Goal: Task Accomplishment & Management: Manage account settings

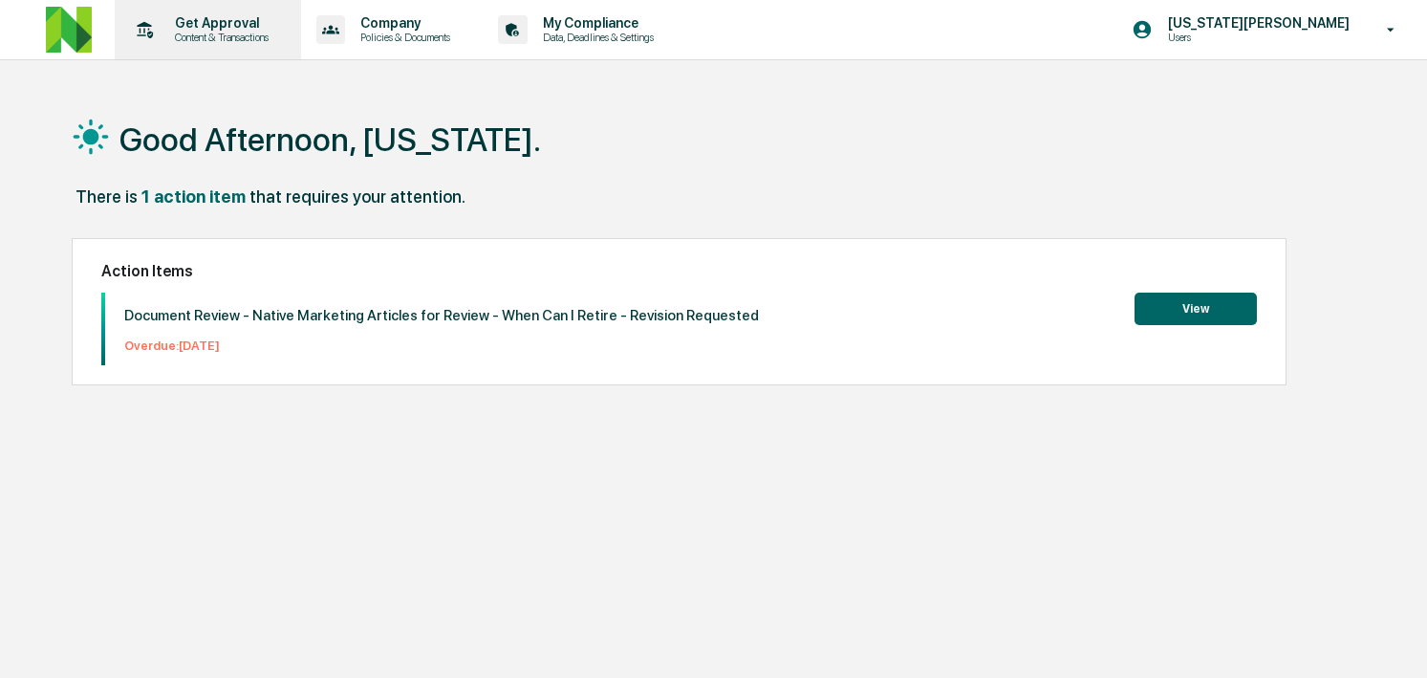
click at [238, 32] on p "Content & Transactions" at bounding box center [219, 37] width 119 height 13
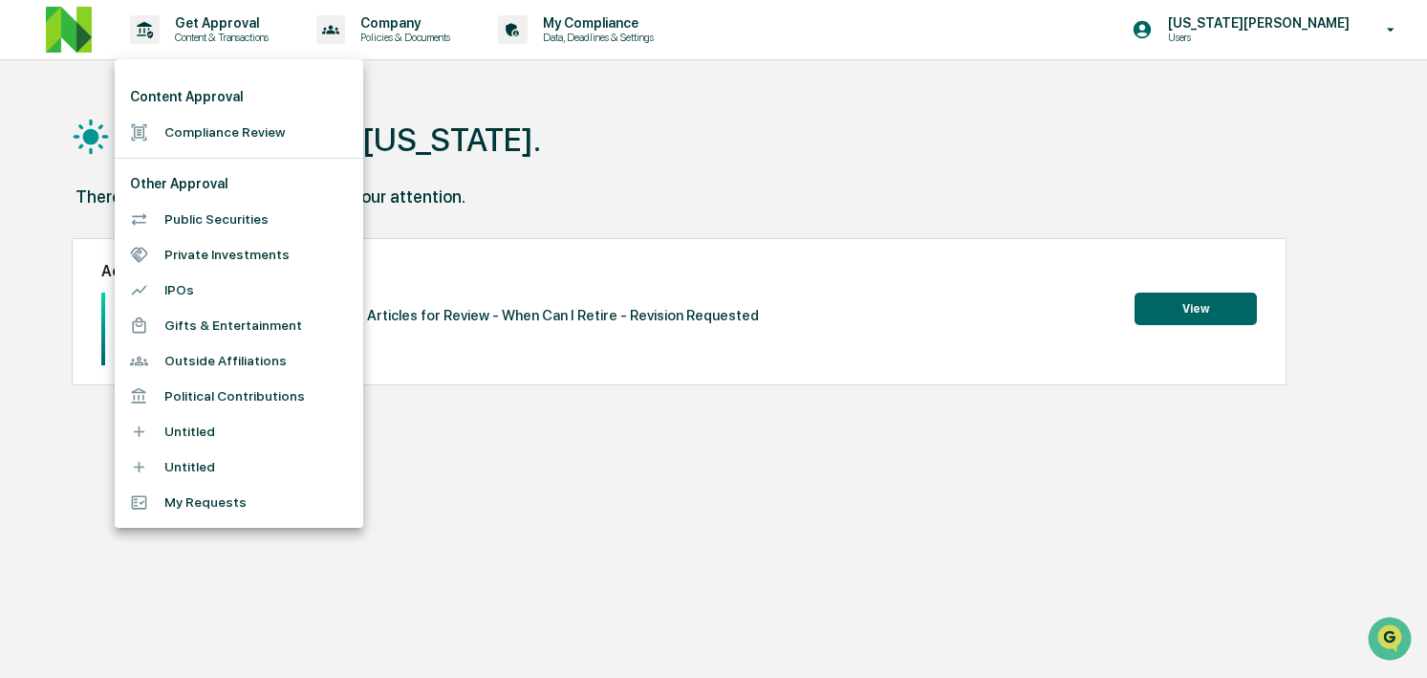
click at [252, 140] on li "Compliance Review" at bounding box center [239, 132] width 249 height 35
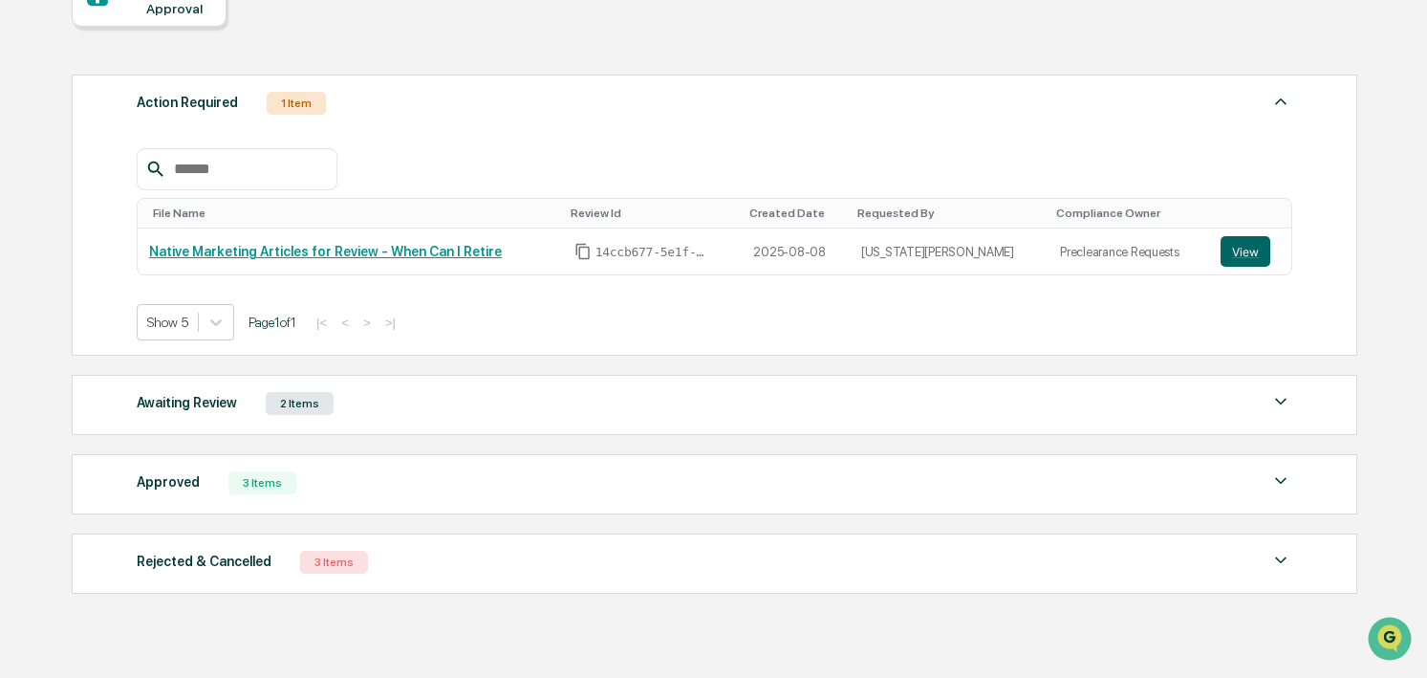
scroll to position [266, 0]
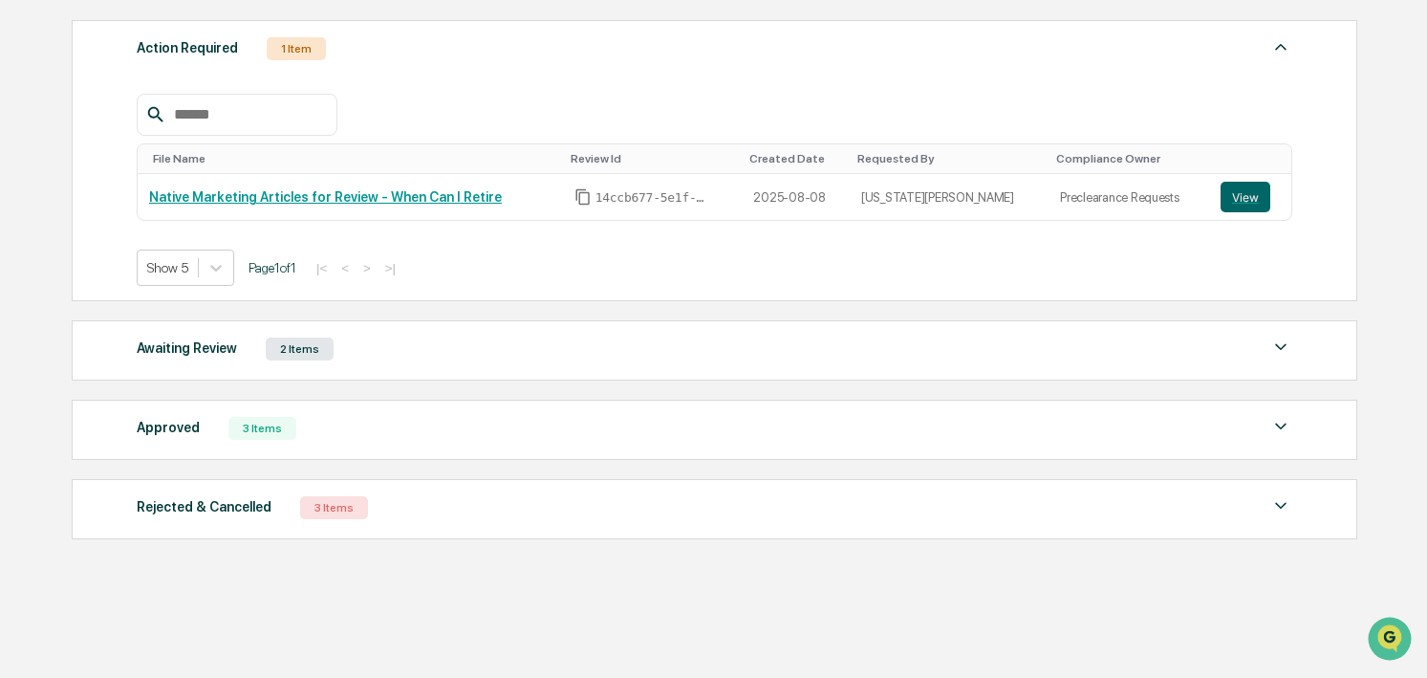
click at [177, 427] on div "Approved" at bounding box center [168, 427] width 63 height 25
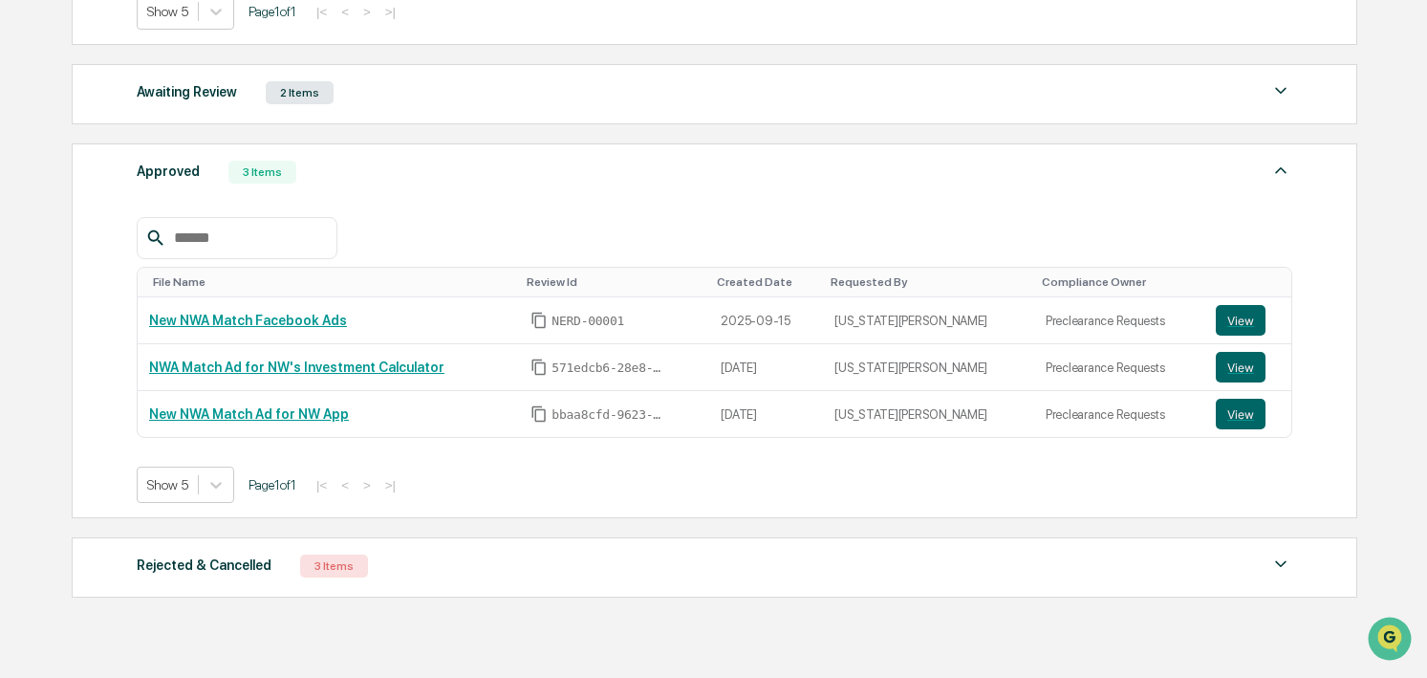
scroll to position [524, 0]
click at [198, 562] on div "Rejected & Cancelled" at bounding box center [204, 563] width 135 height 25
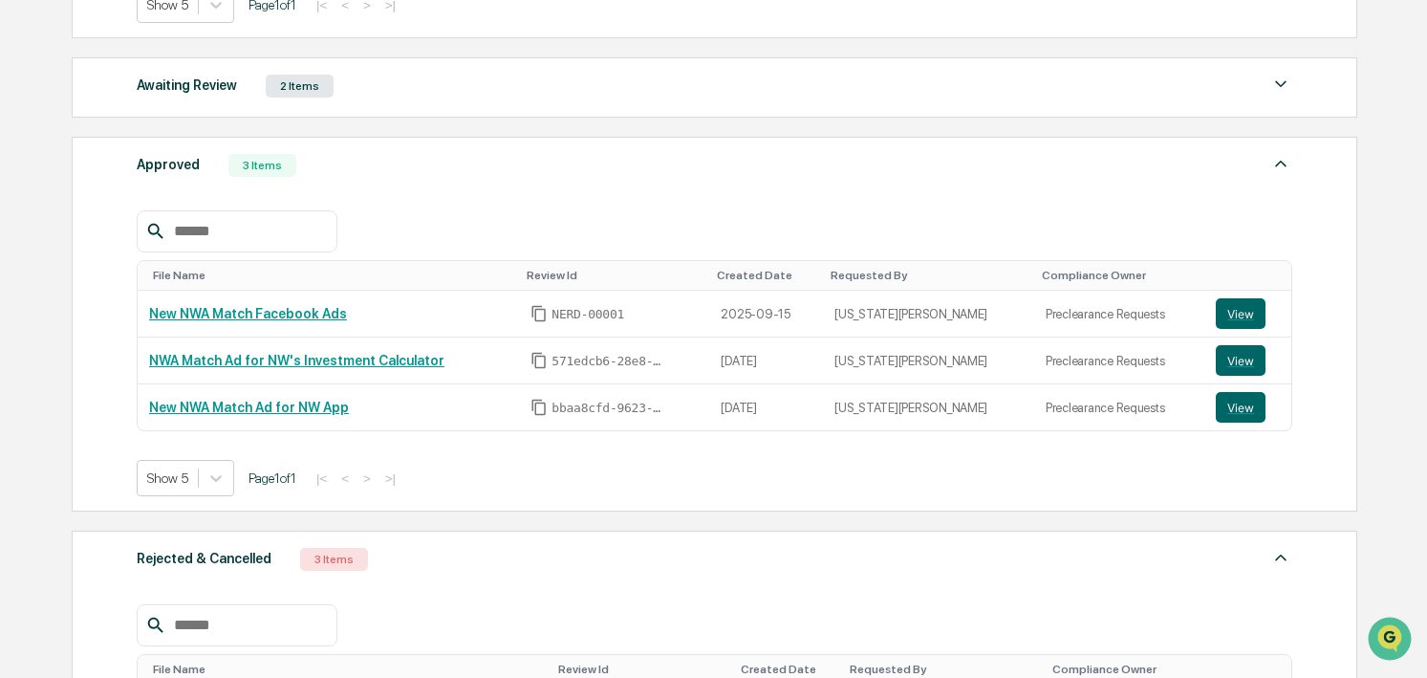
scroll to position [364, 0]
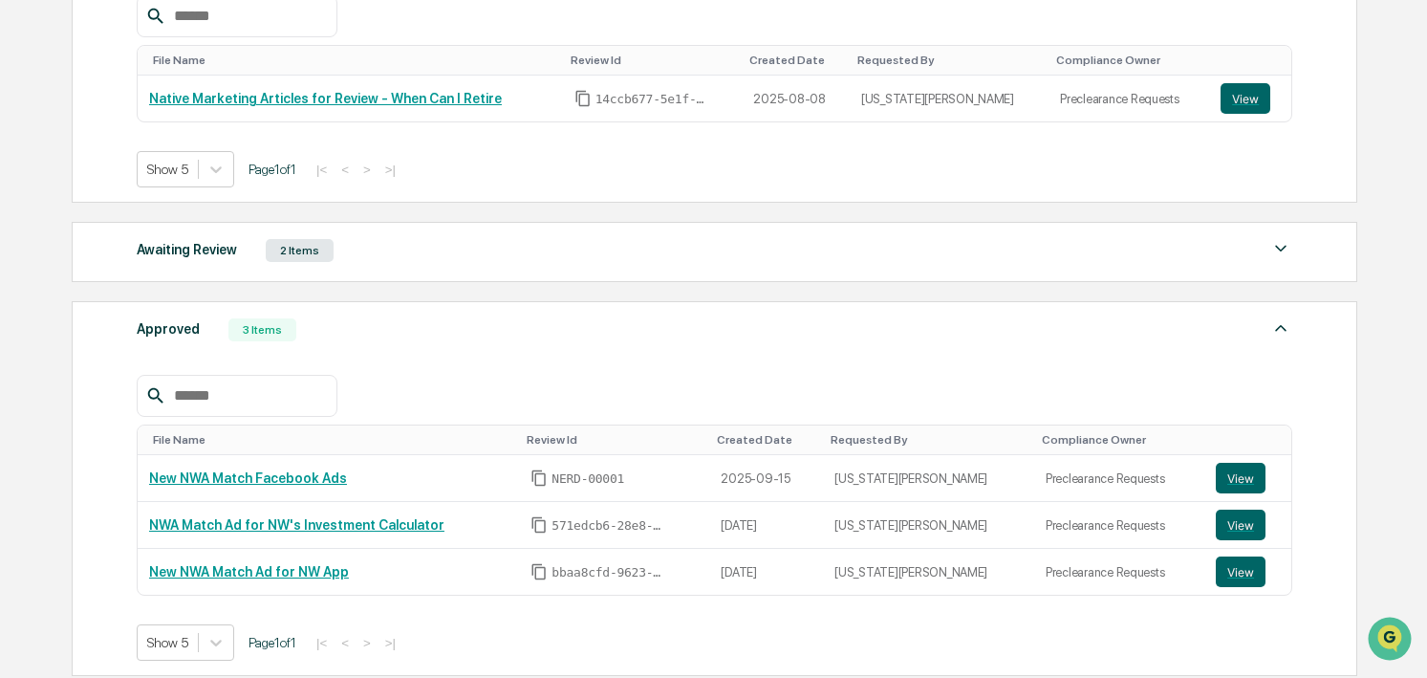
click at [175, 325] on div "Approved" at bounding box center [168, 328] width 63 height 25
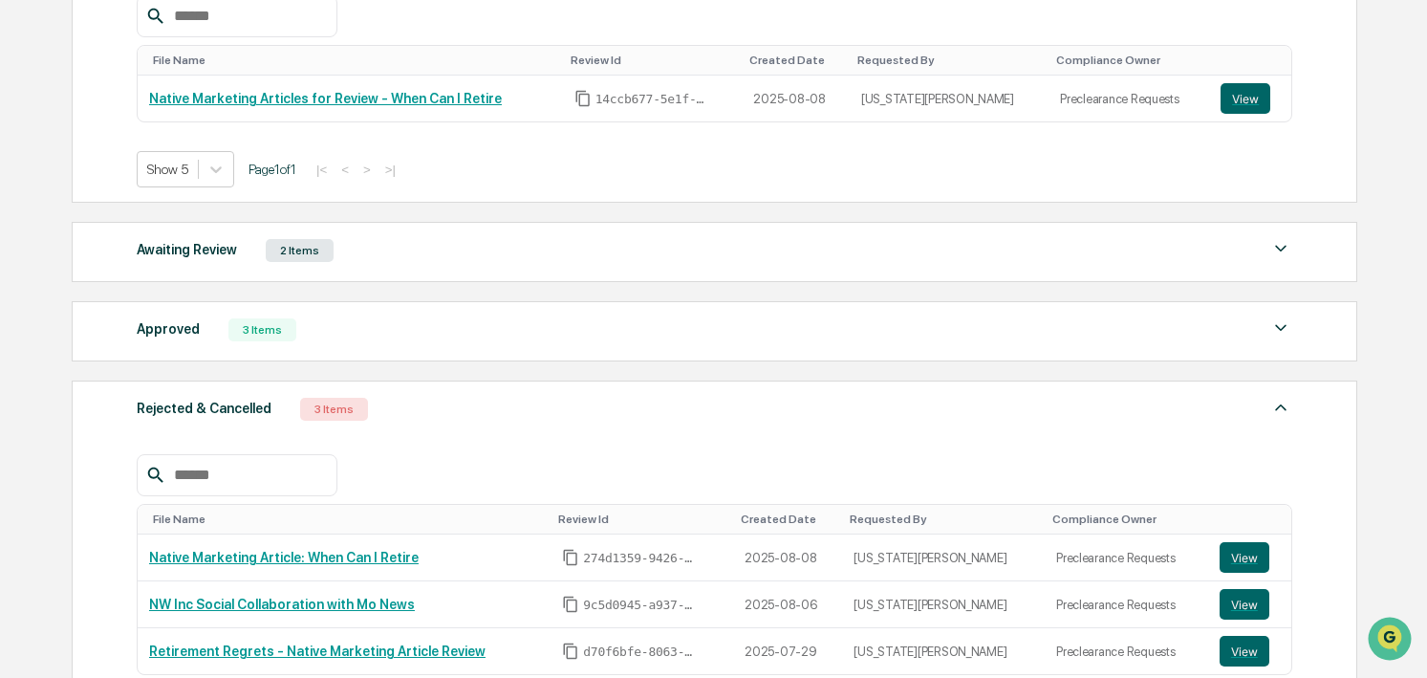
click at [189, 222] on div "Action Required 1 Item File Name Review Id Created Date Requested By Compliance…" at bounding box center [714, 338] width 1285 height 853
click at [189, 255] on div "Awaiting Review" at bounding box center [187, 249] width 100 height 25
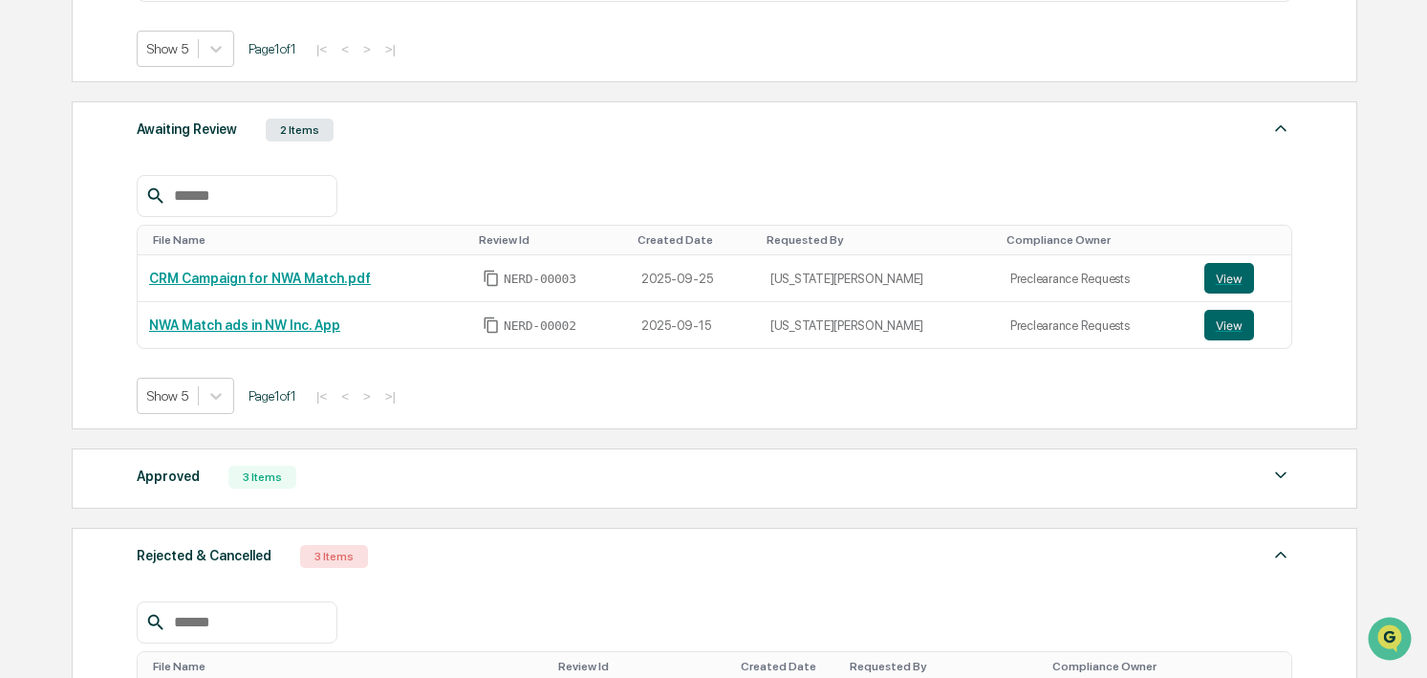
scroll to position [488, 0]
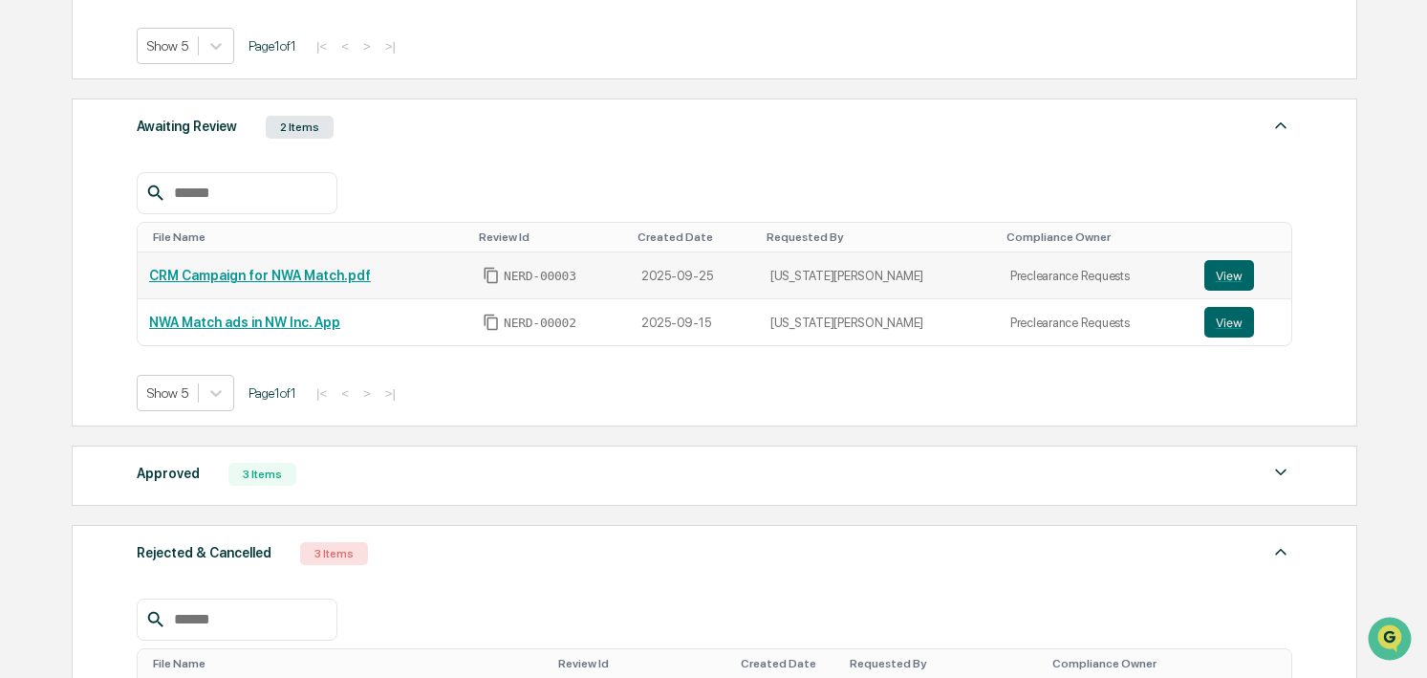
click at [194, 277] on link "CRM Campaign for NWA Match.pdf" at bounding box center [260, 275] width 222 height 15
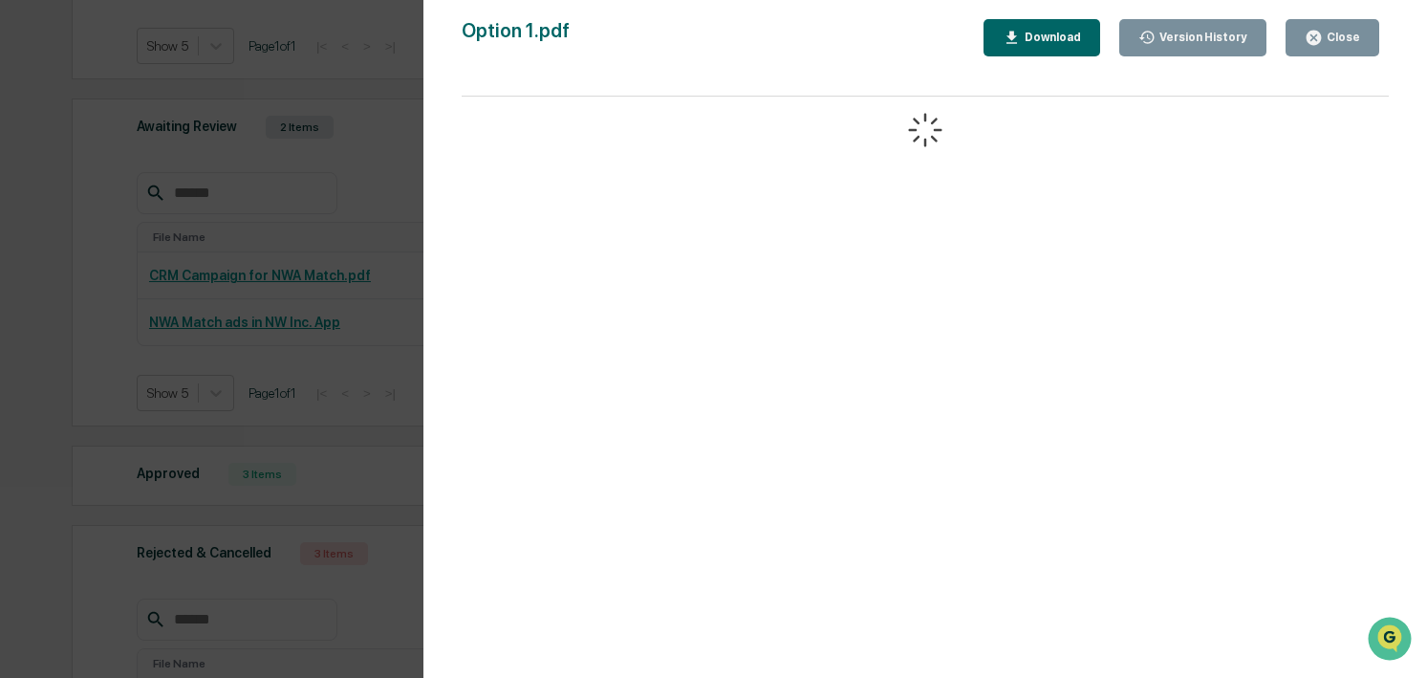
click at [1319, 52] on button "Close" at bounding box center [1333, 37] width 94 height 37
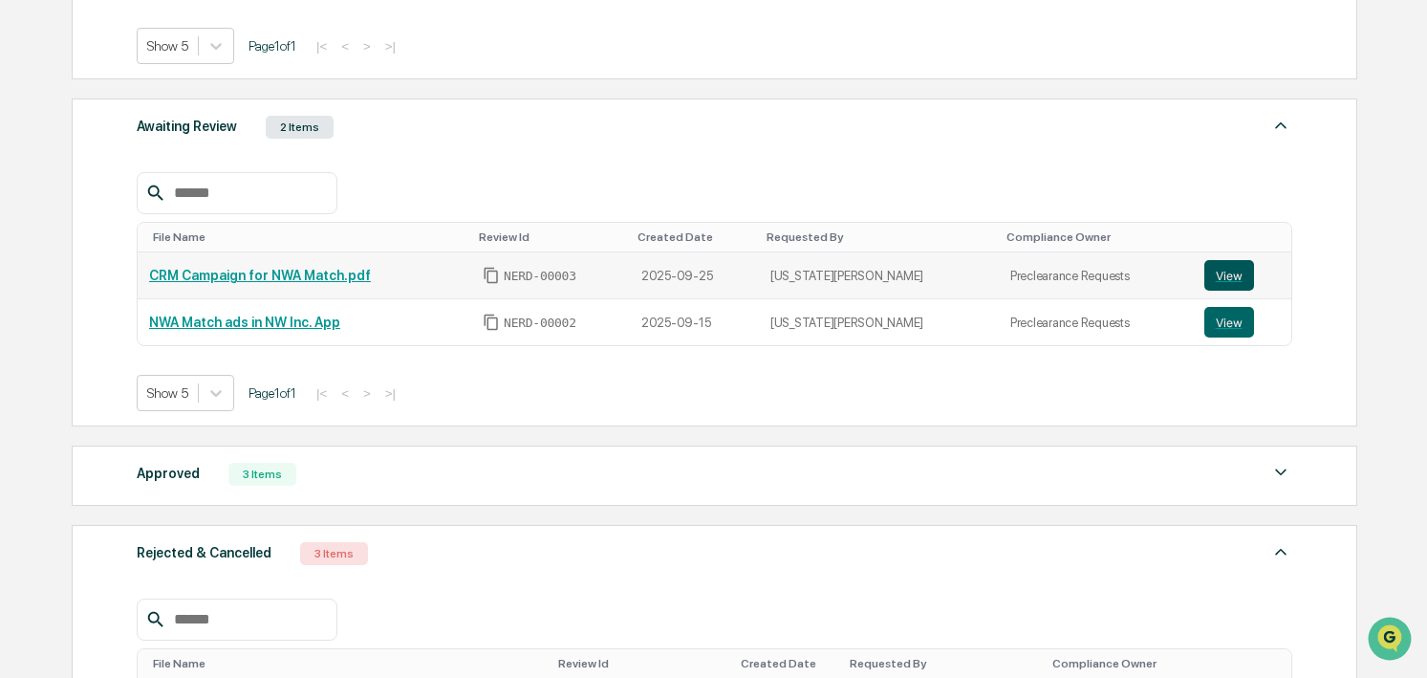
click at [1224, 261] on button "View" at bounding box center [1229, 275] width 50 height 31
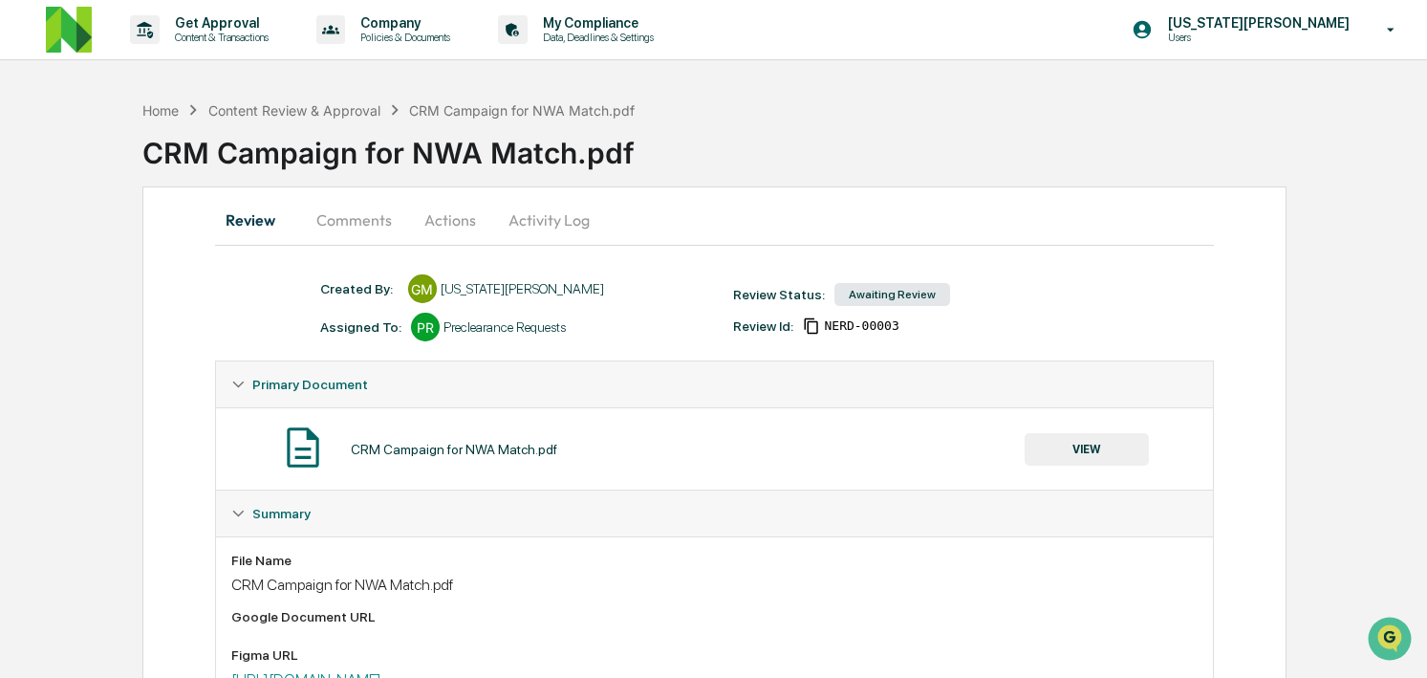
click at [339, 223] on button "Comments" at bounding box center [354, 220] width 106 height 46
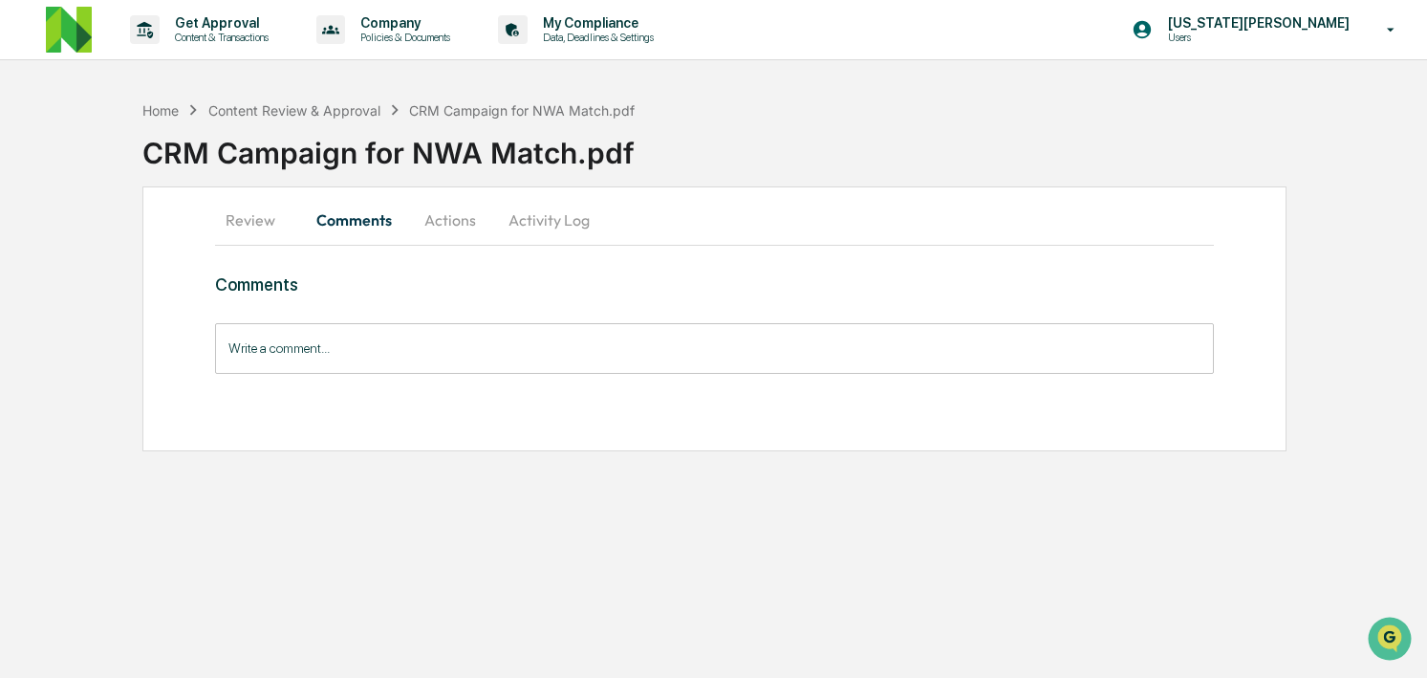
click at [465, 218] on button "Actions" at bounding box center [450, 220] width 86 height 46
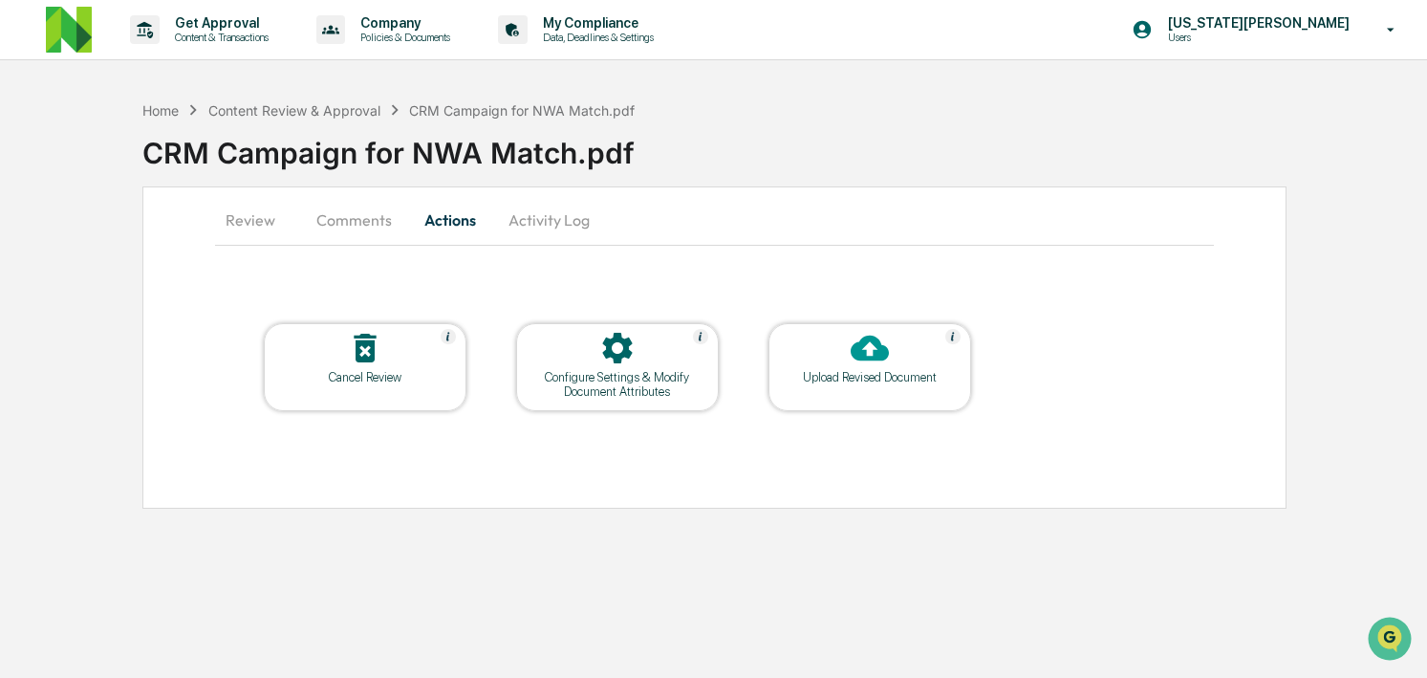
click at [557, 217] on button "Activity Log" at bounding box center [549, 220] width 112 height 46
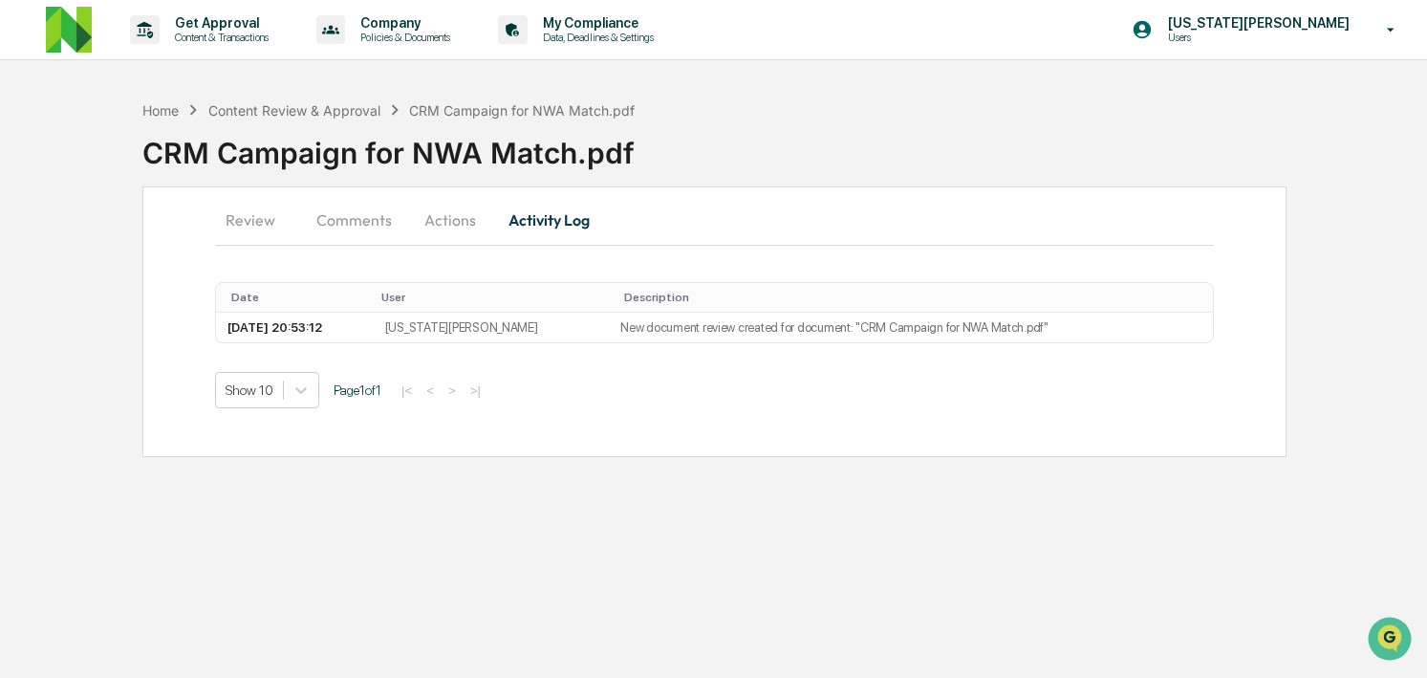
click at [479, 211] on button "Actions" at bounding box center [450, 220] width 86 height 46
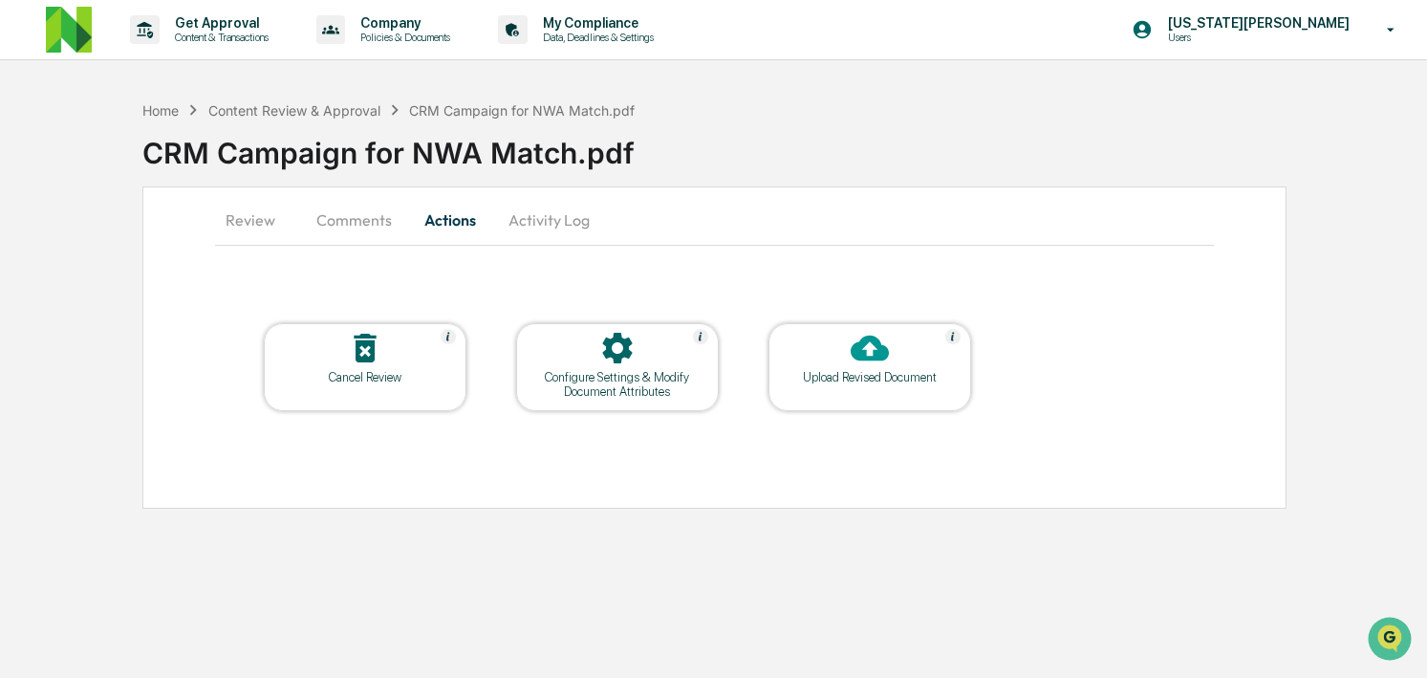
click at [250, 212] on button "Review" at bounding box center [258, 220] width 86 height 46
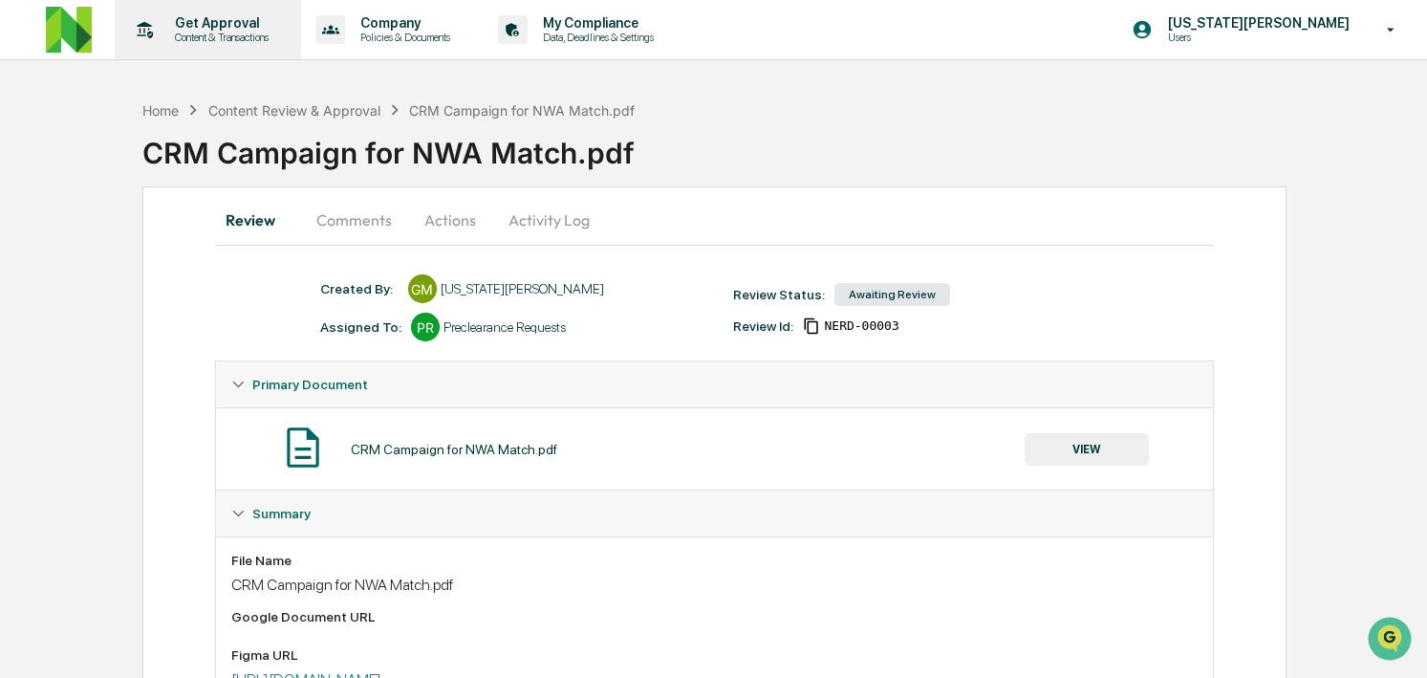
click at [217, 20] on p "Get Approval" at bounding box center [219, 22] width 119 height 15
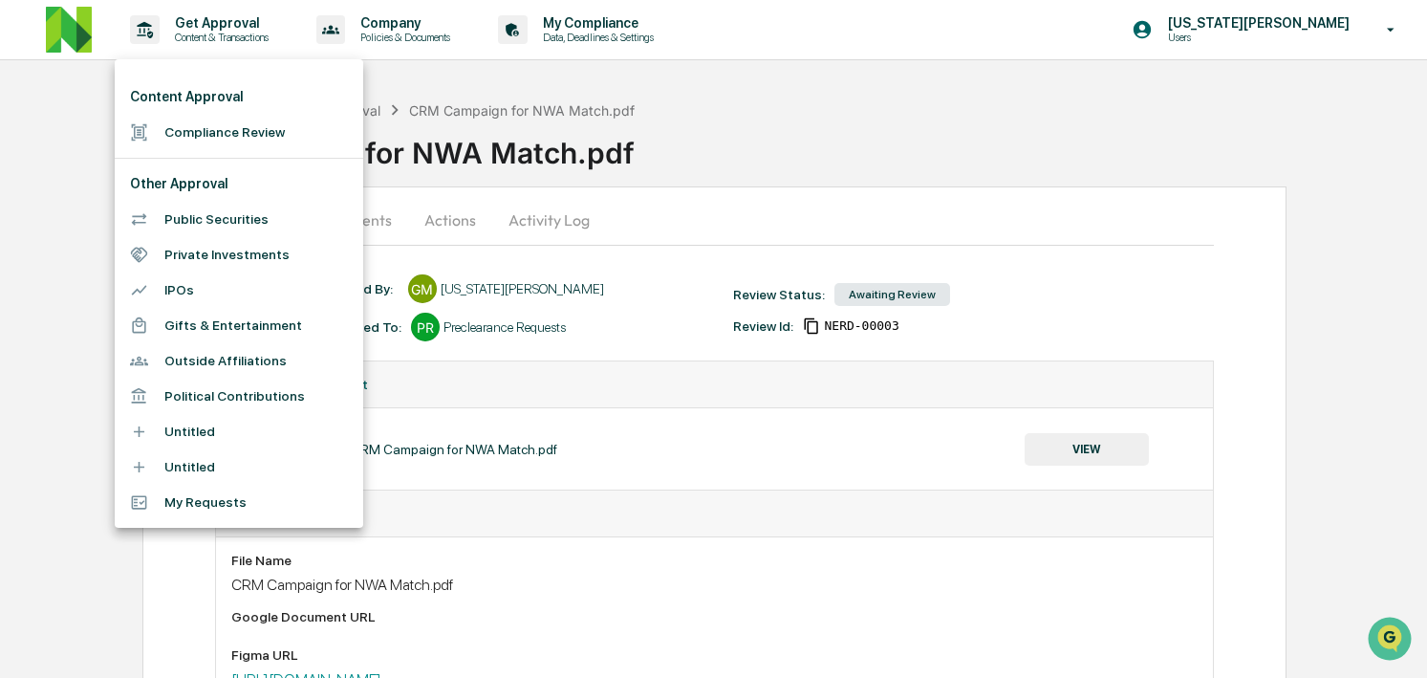
click at [226, 125] on li "Compliance Review" at bounding box center [239, 132] width 249 height 35
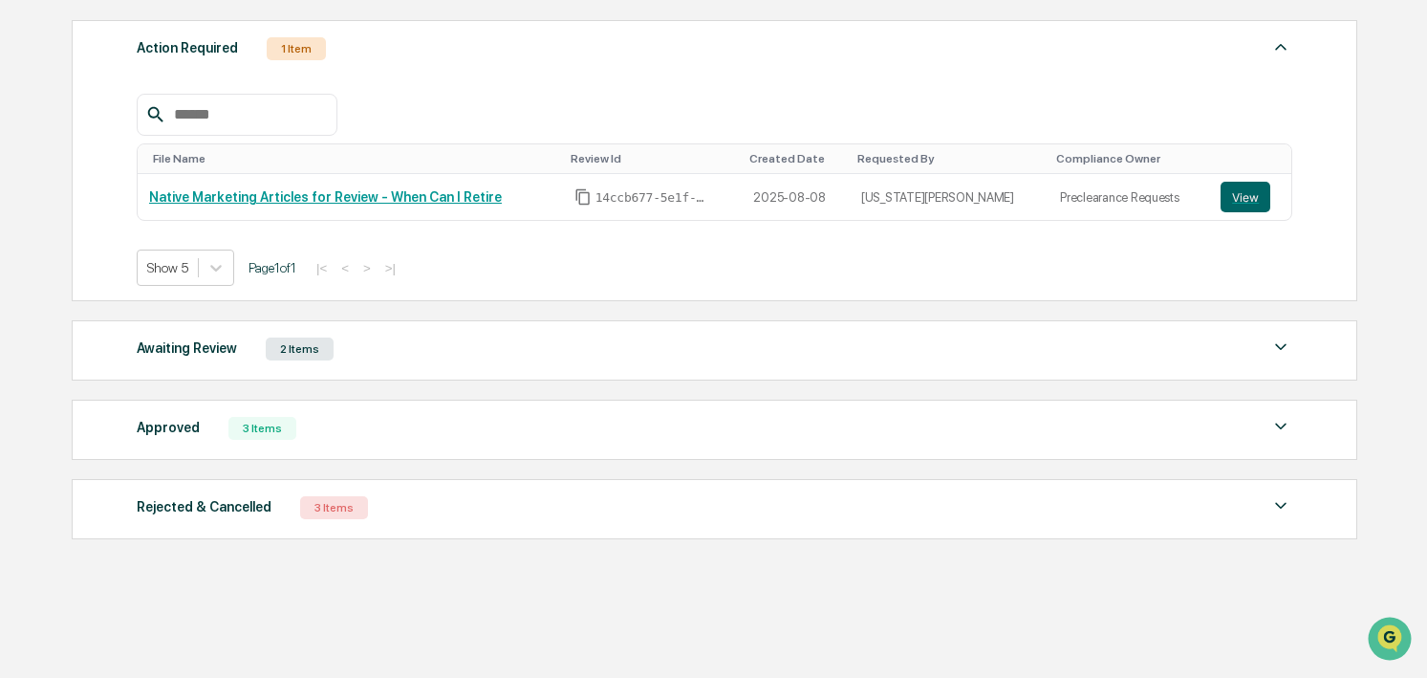
scroll to position [265, 0]
click at [236, 353] on div "Awaiting Review" at bounding box center [187, 348] width 100 height 25
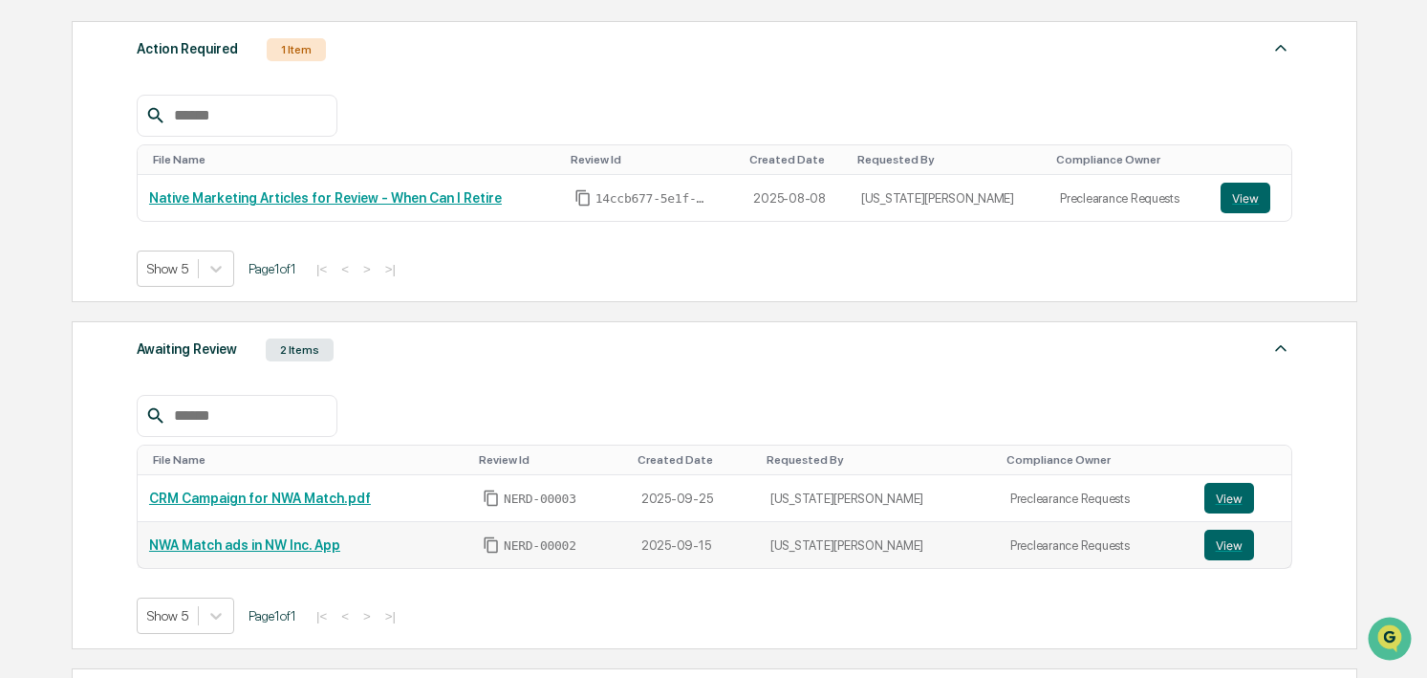
click at [226, 550] on link "NWA Match ads in NW Inc. App" at bounding box center [244, 544] width 191 height 15
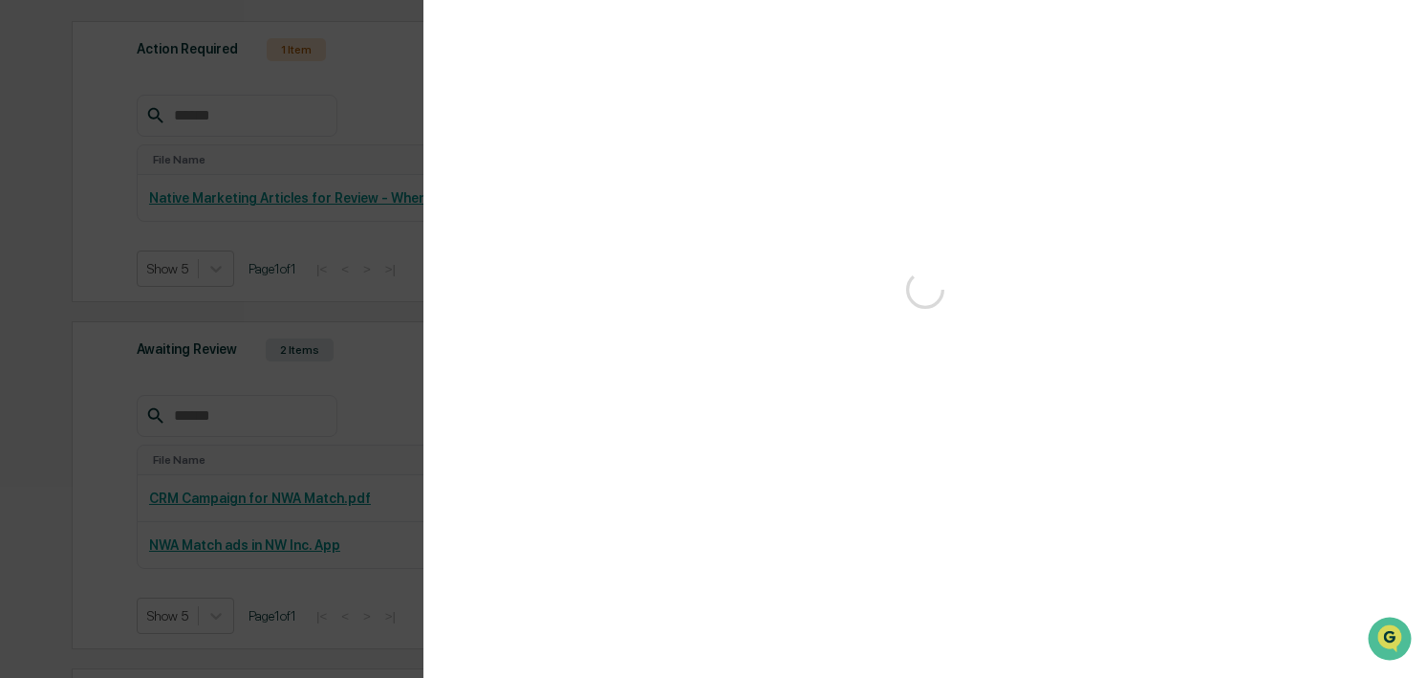
click at [345, 300] on div "Version History" at bounding box center [713, 339] width 1427 height 678
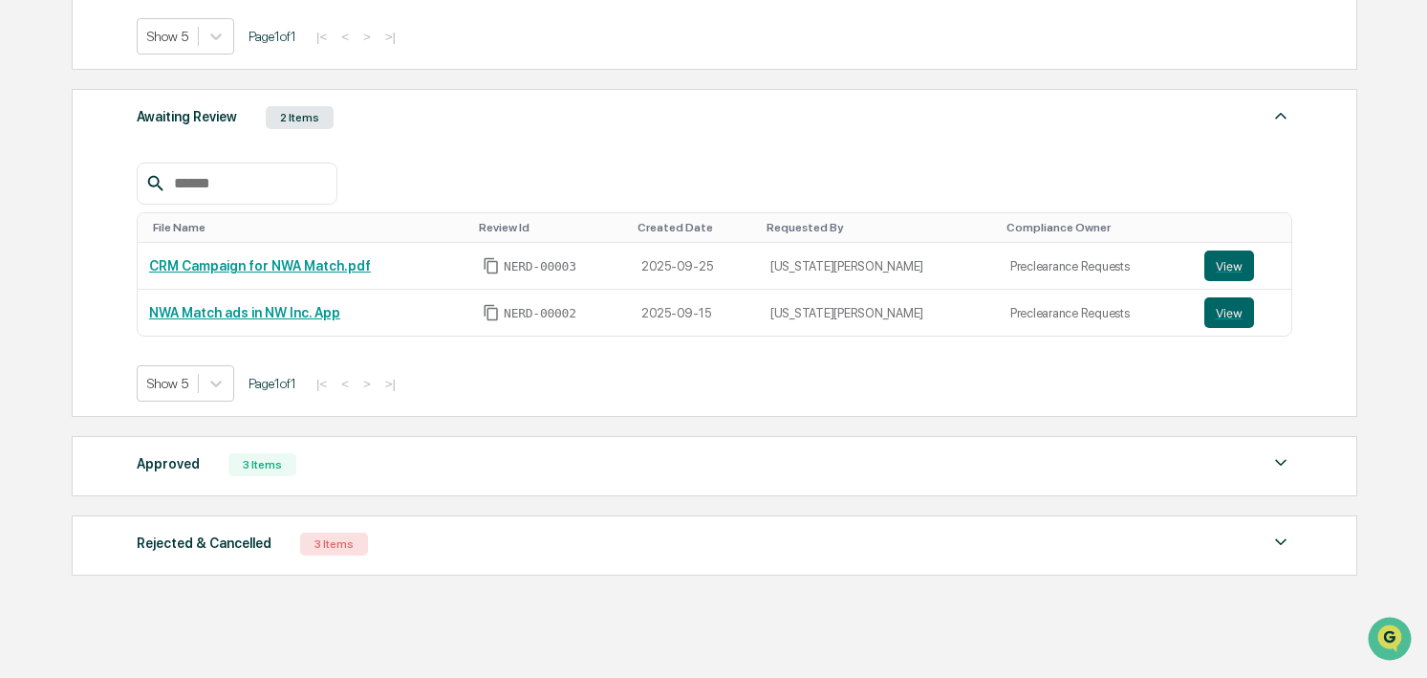
scroll to position [533, 0]
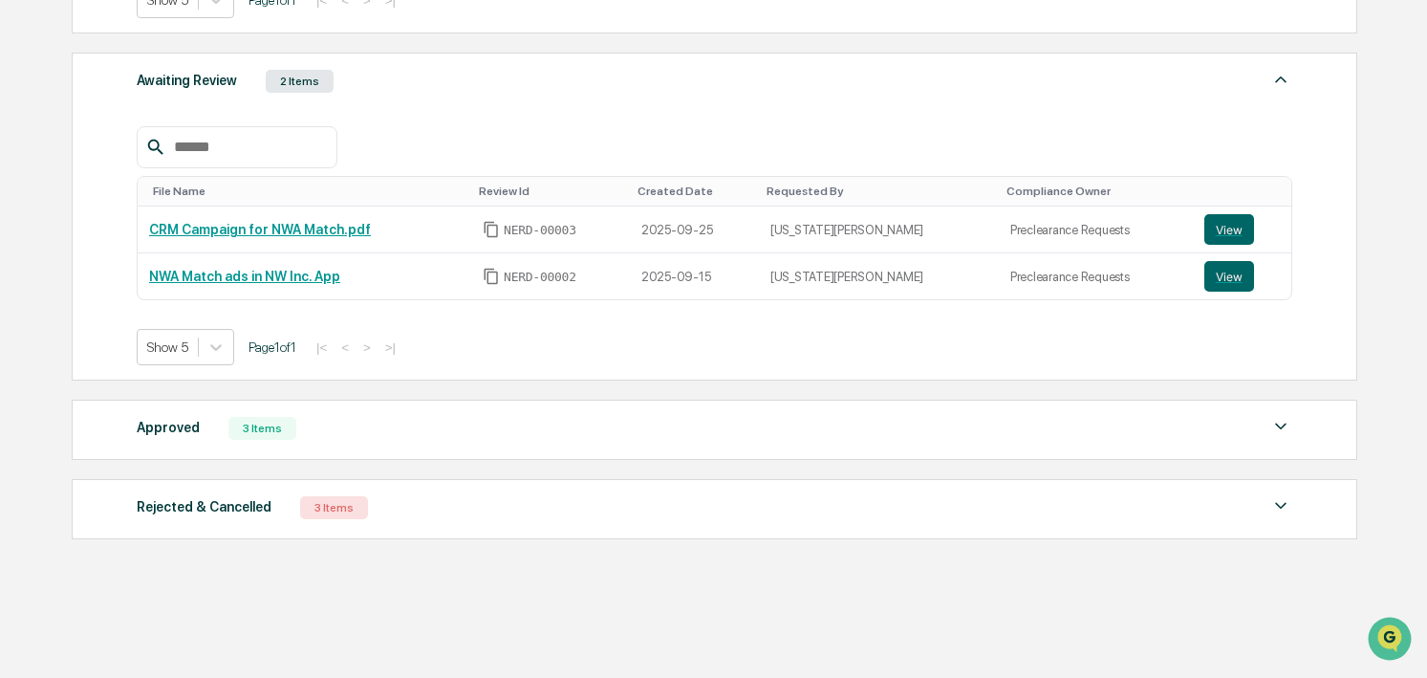
click at [367, 462] on div "Action Required 1 Item File Name Review Id Created Date Requested By Compliance…" at bounding box center [714, 146] width 1285 height 806
click at [367, 437] on div "Approved 3 Items" at bounding box center [715, 428] width 1156 height 27
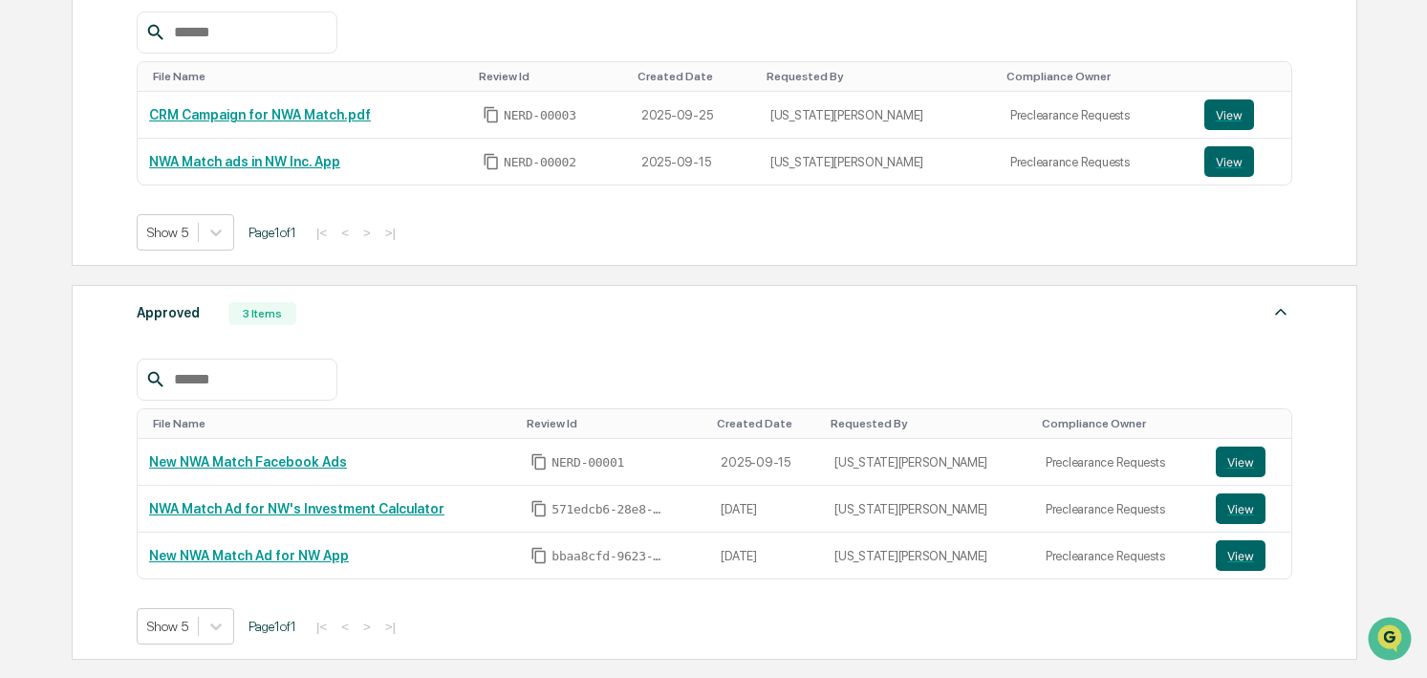
scroll to position [683, 0]
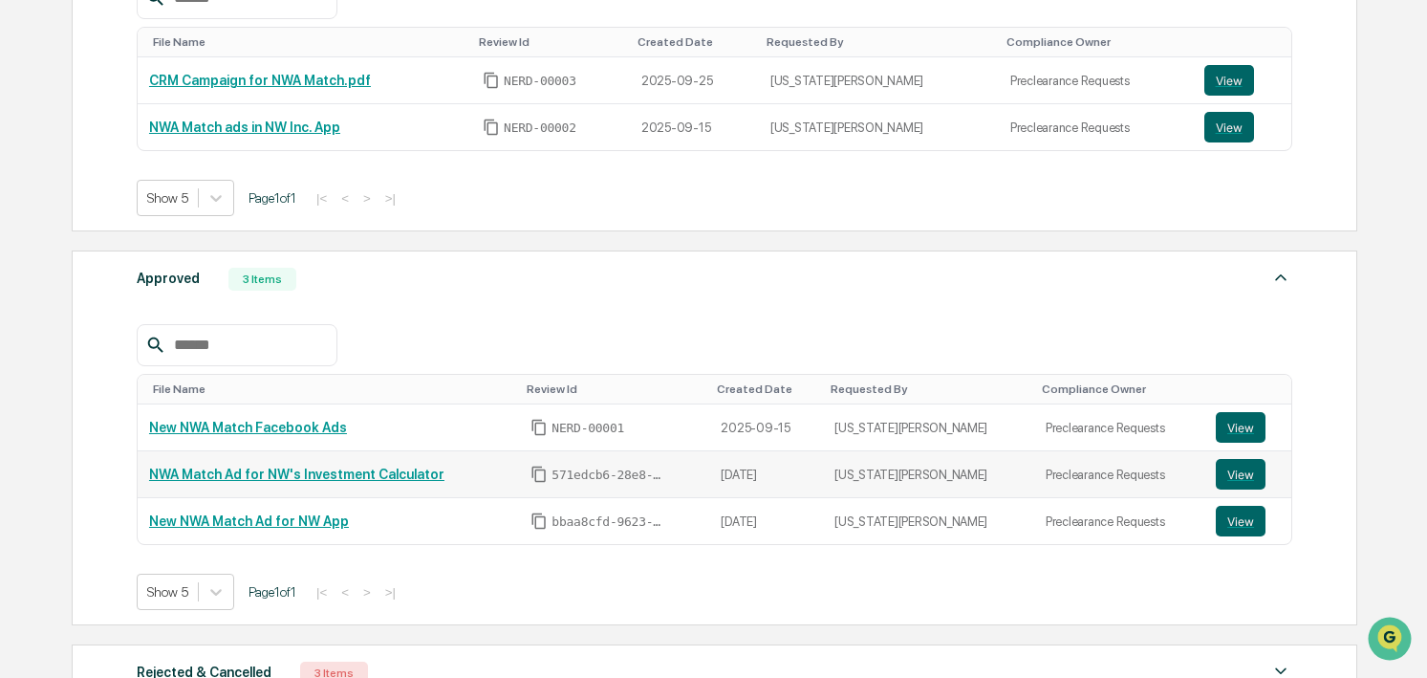
click at [386, 468] on link "NWA Match Ad for NW's Investment Calculator" at bounding box center [296, 473] width 295 height 15
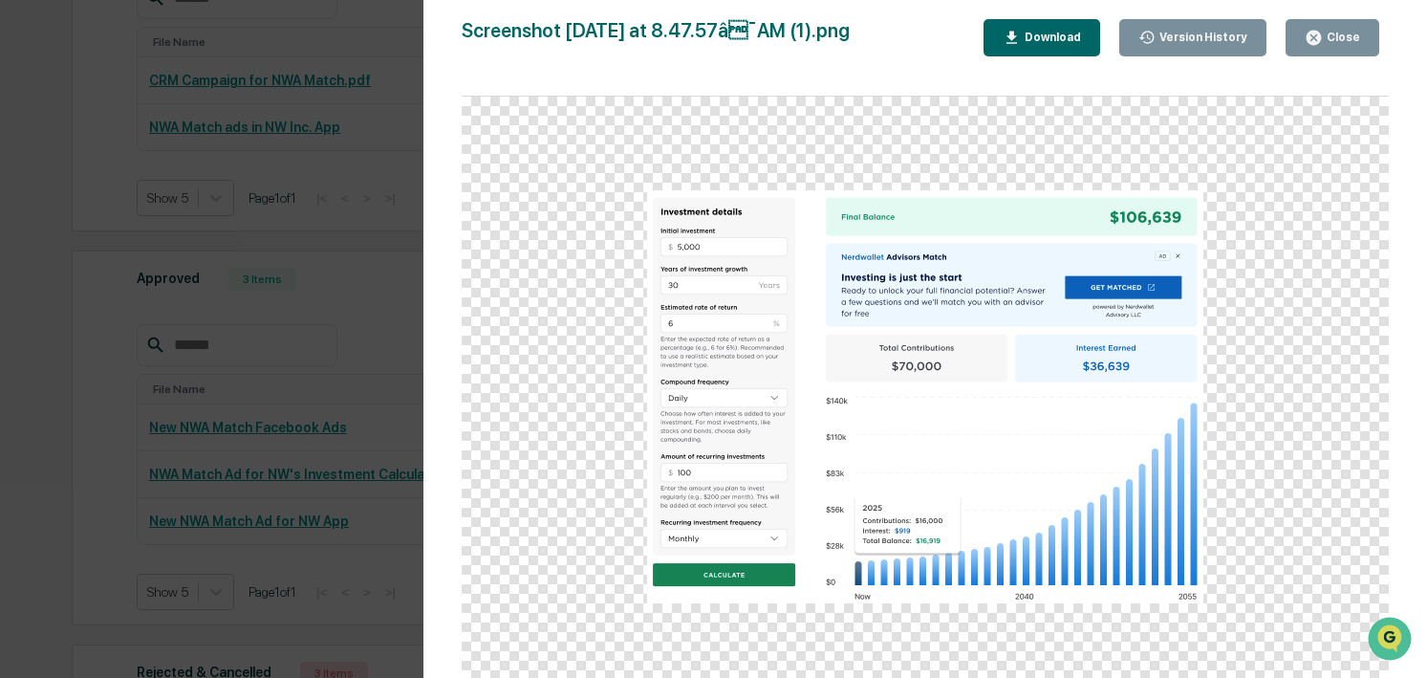
click at [1322, 38] on icon "button" at bounding box center [1314, 38] width 18 height 18
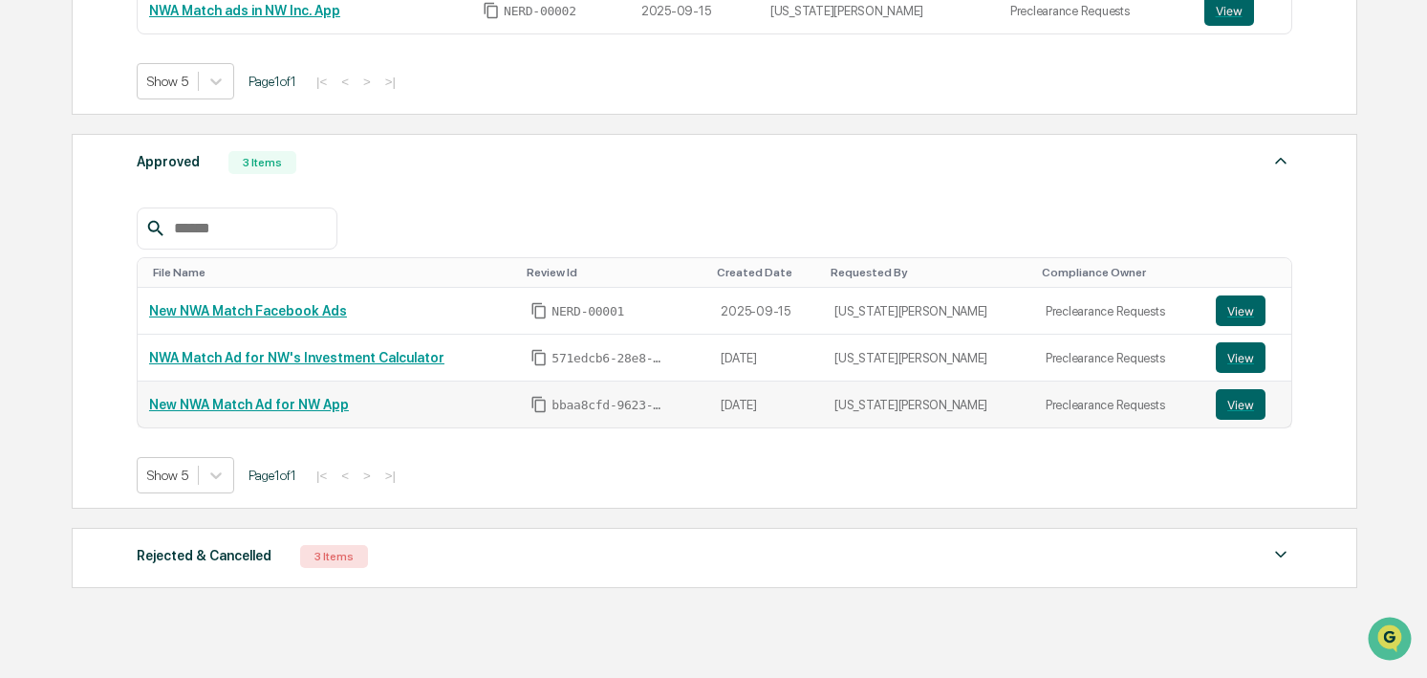
scroll to position [809, 0]
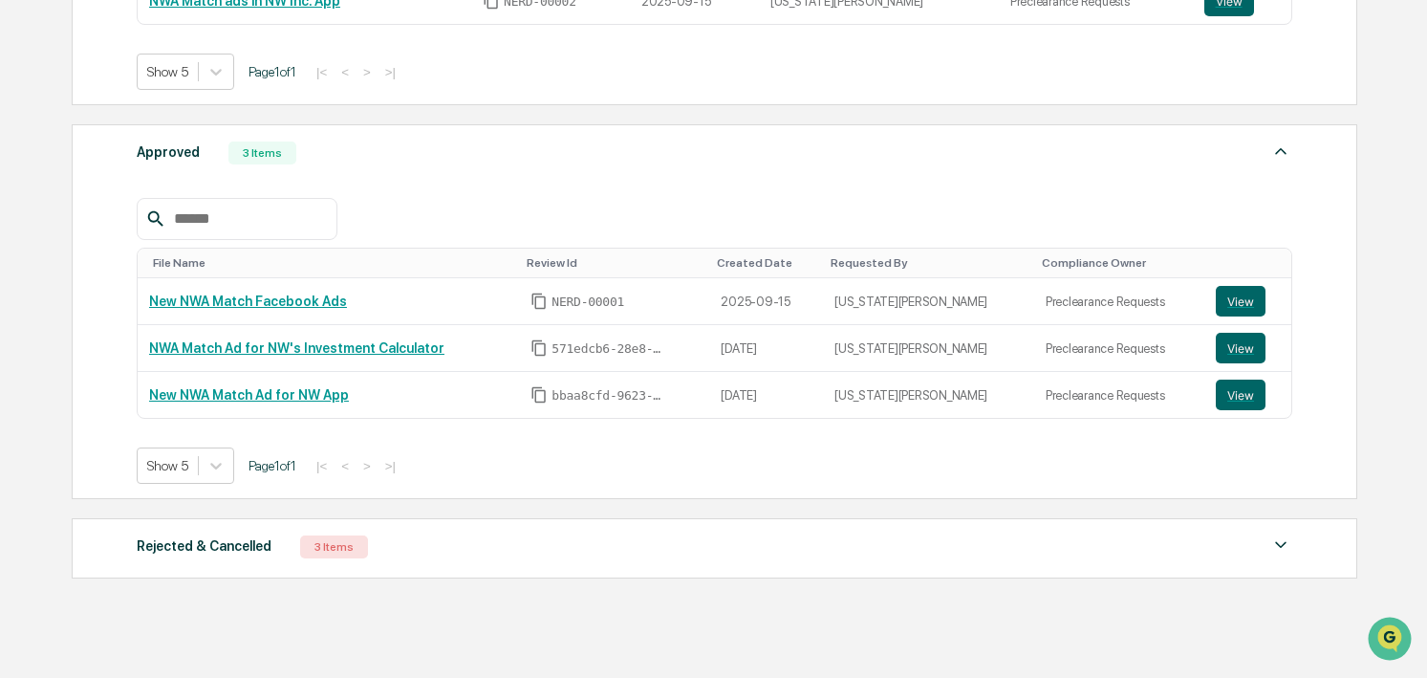
click at [263, 553] on div "Rejected & Cancelled" at bounding box center [204, 545] width 135 height 25
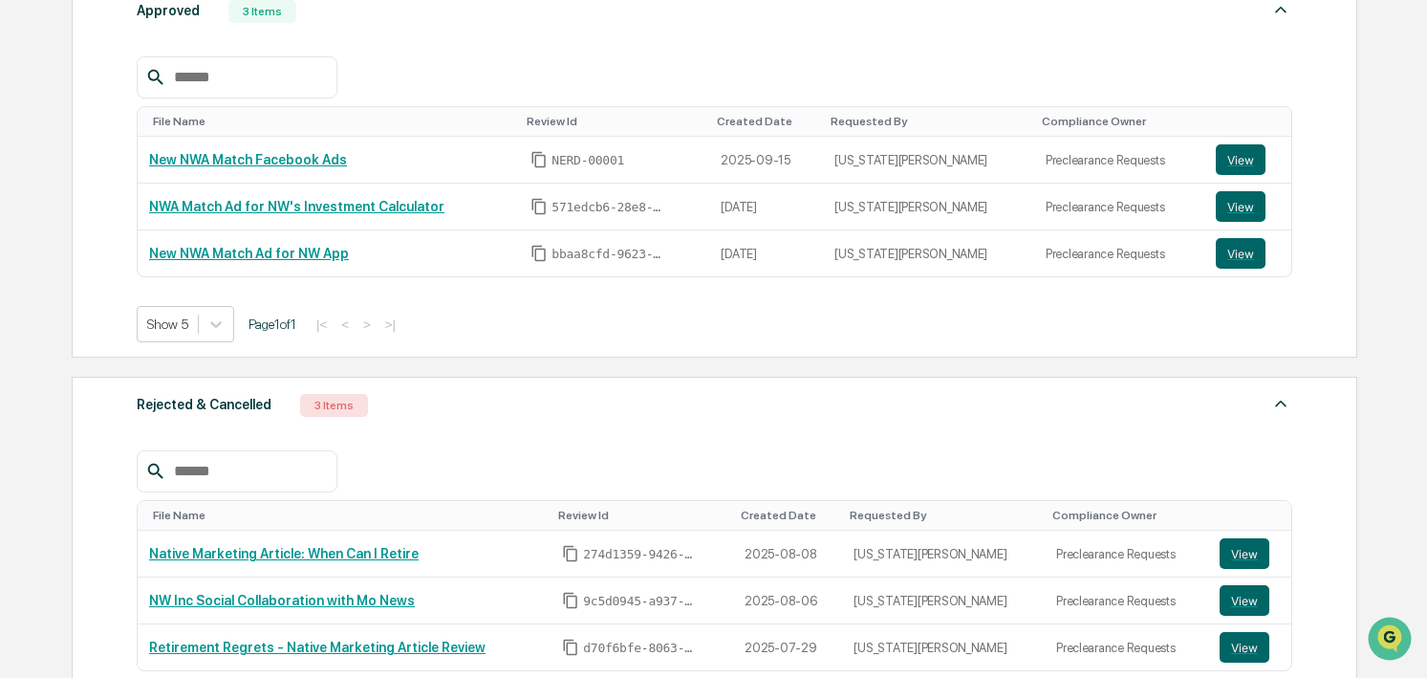
scroll to position [952, 0]
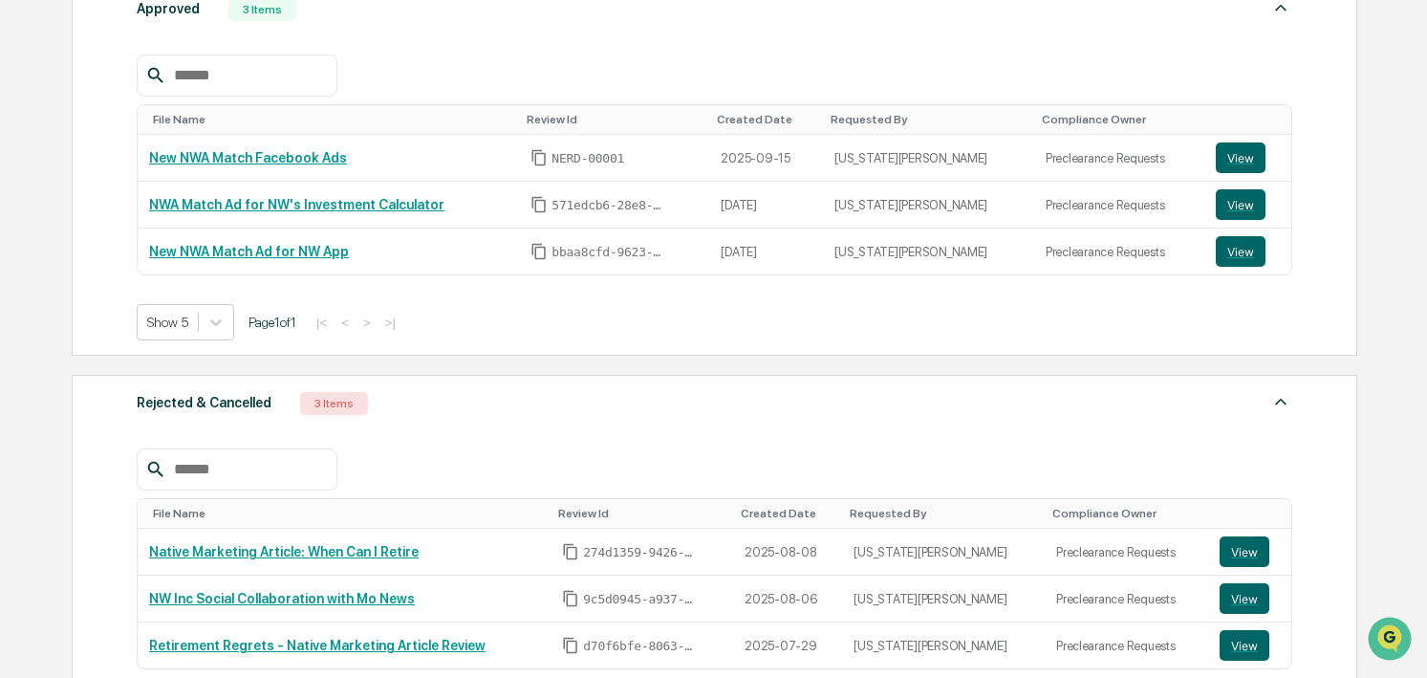
click at [266, 404] on div "Rejected & Cancelled" at bounding box center [204, 402] width 135 height 25
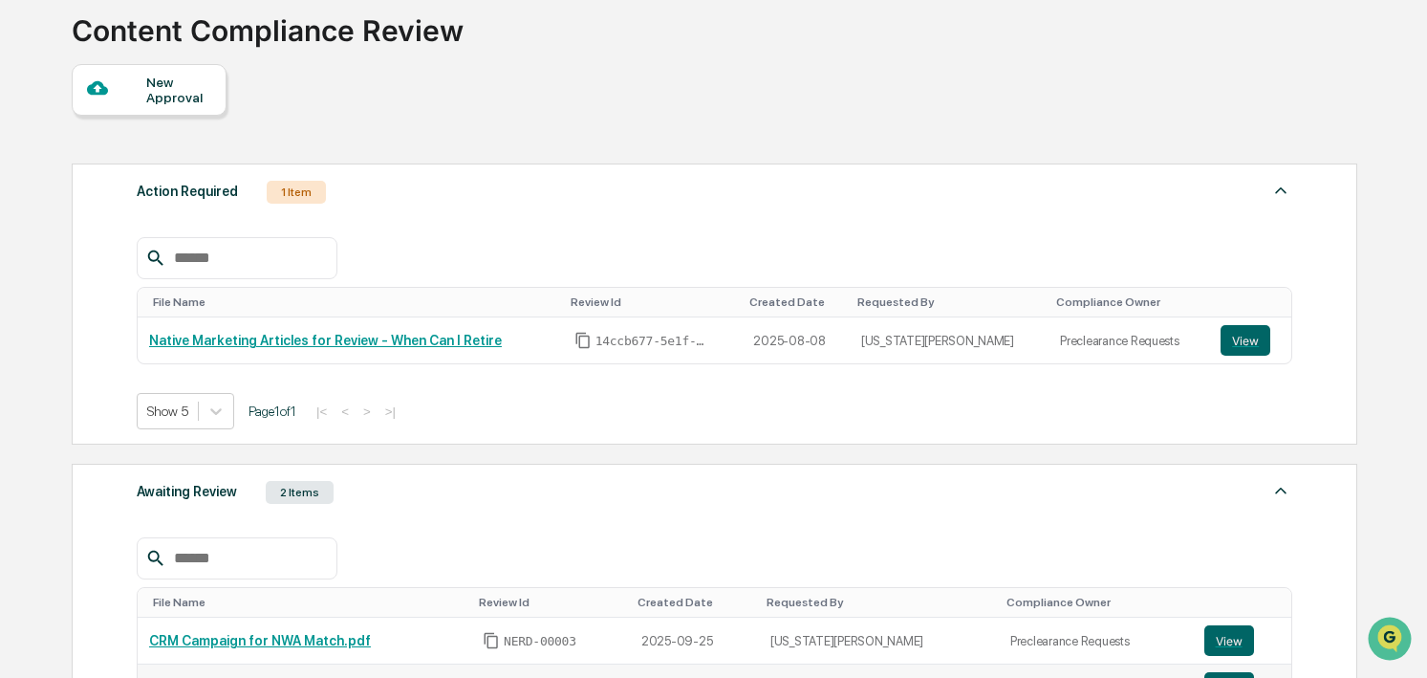
scroll to position [0, 0]
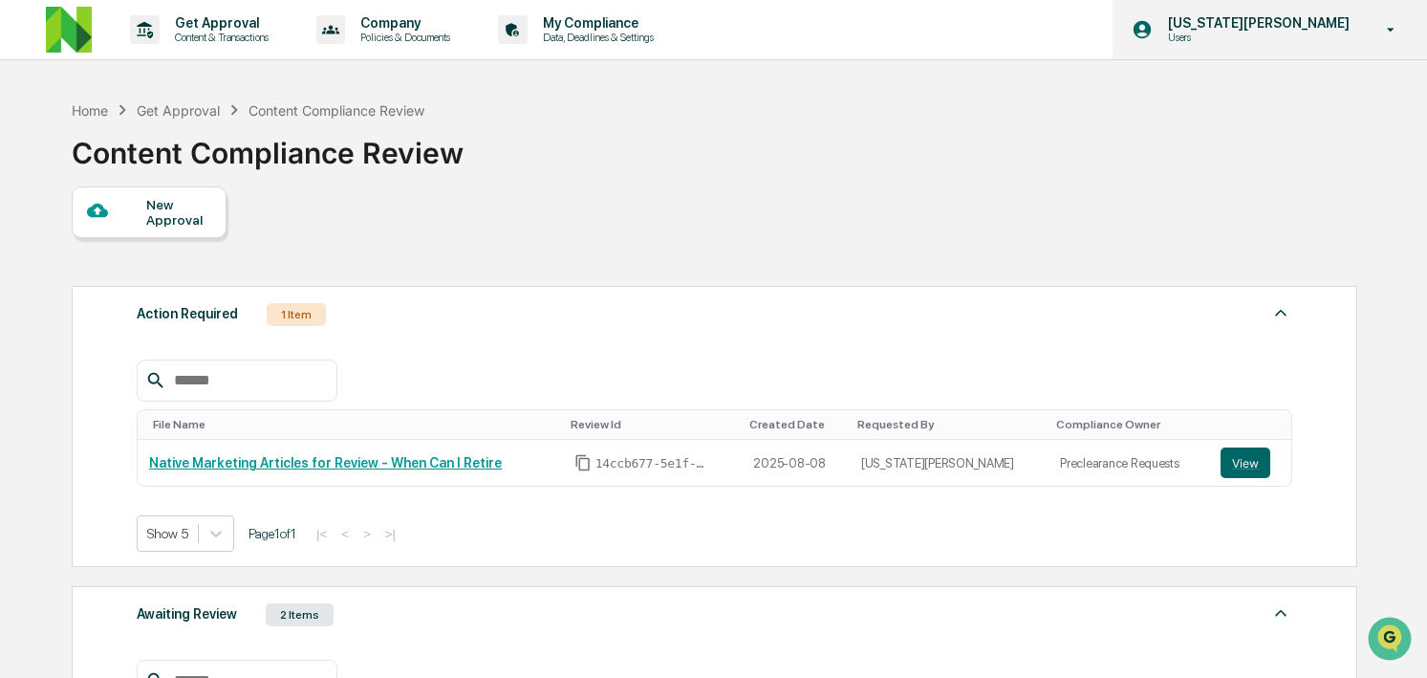
click at [1247, 29] on p "[US_STATE][PERSON_NAME]" at bounding box center [1256, 22] width 206 height 15
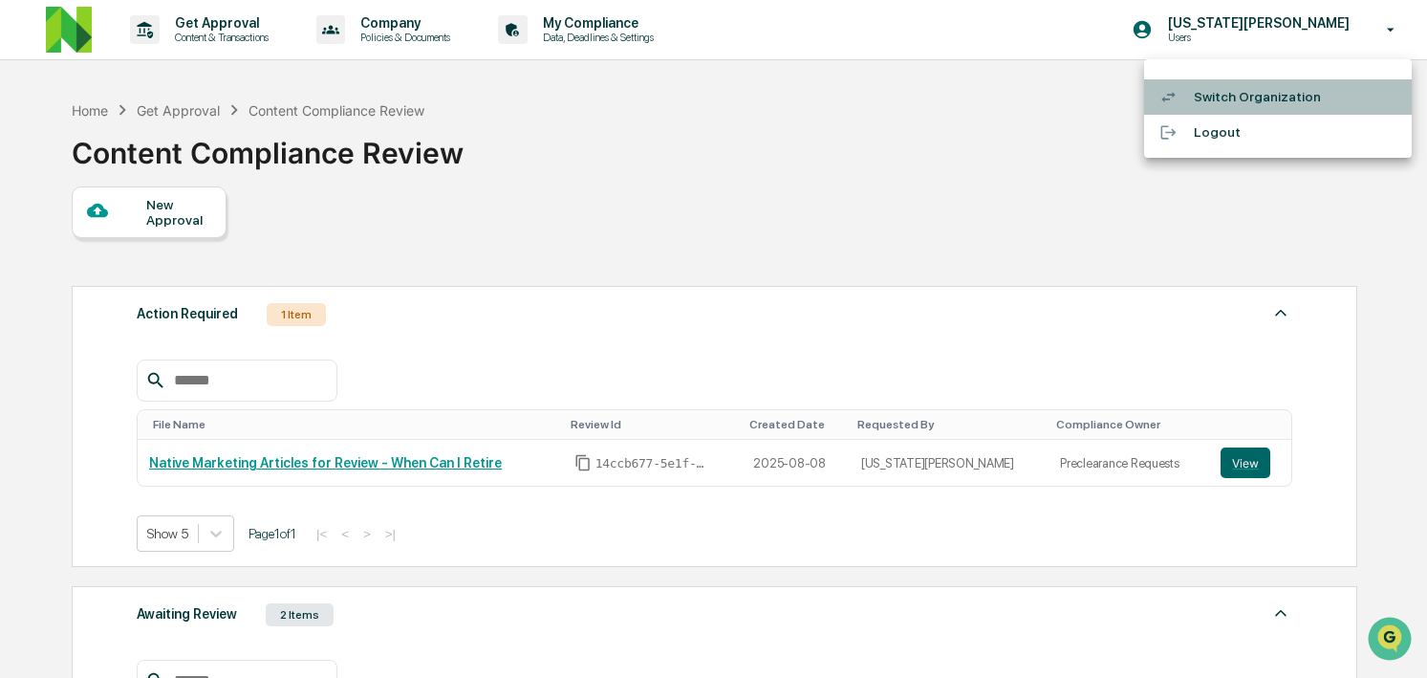
click at [1212, 98] on li "Switch Organization" at bounding box center [1278, 96] width 268 height 35
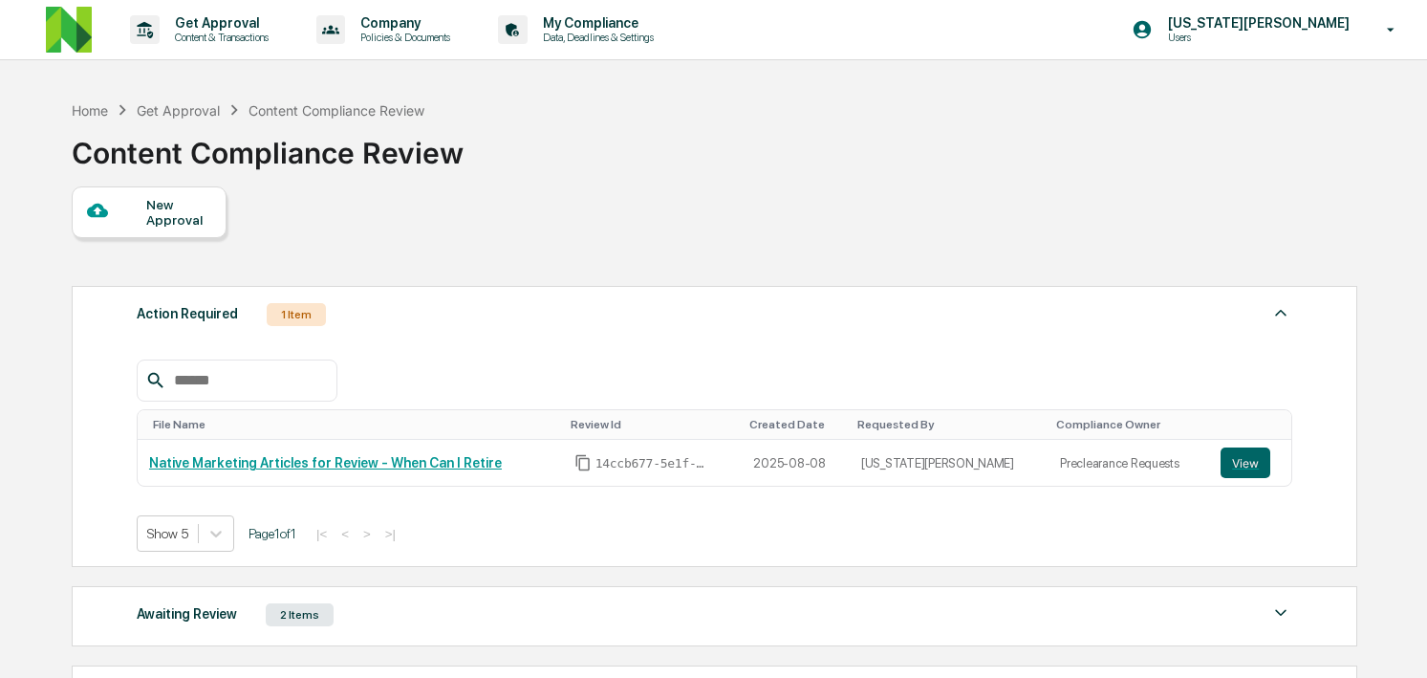
click at [423, 291] on div "Action Required 1 Item File Name Review Id Created Date Requested By Compliance…" at bounding box center [715, 426] width 1287 height 281
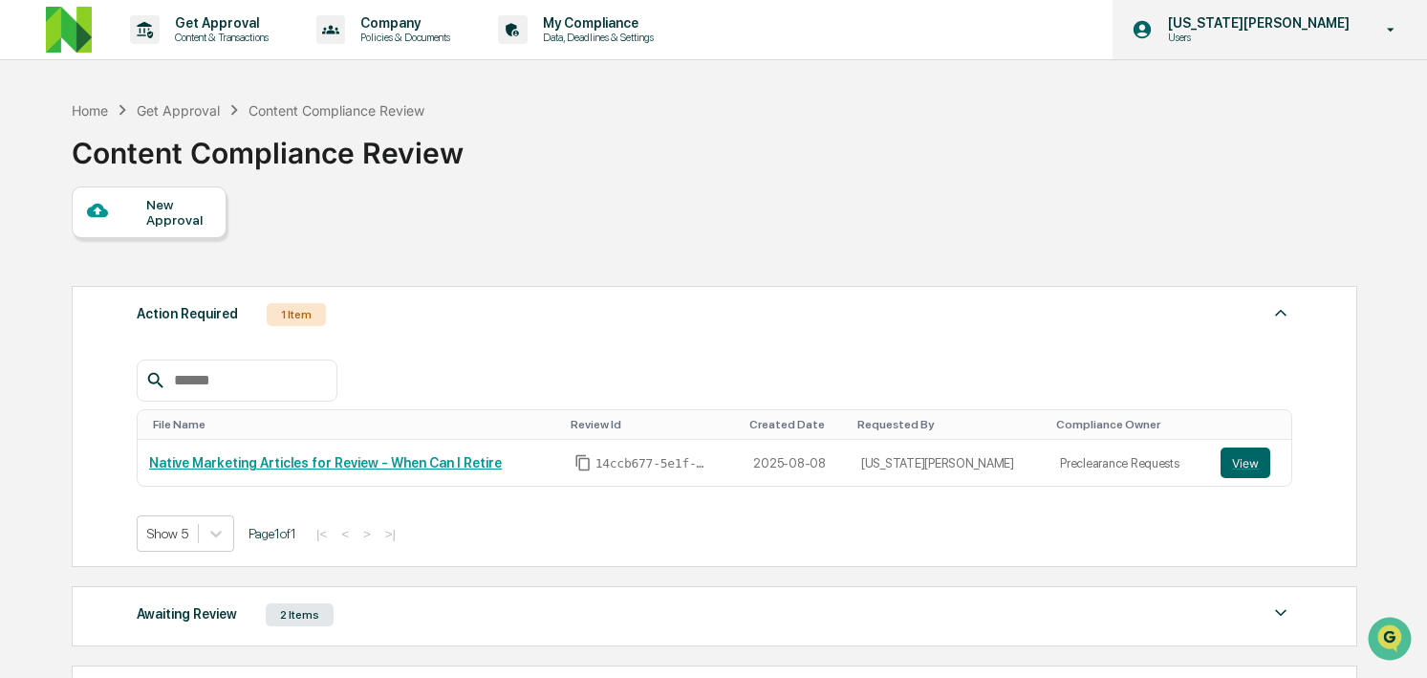
click at [1294, 28] on p "[US_STATE][PERSON_NAME]" at bounding box center [1256, 22] width 206 height 15
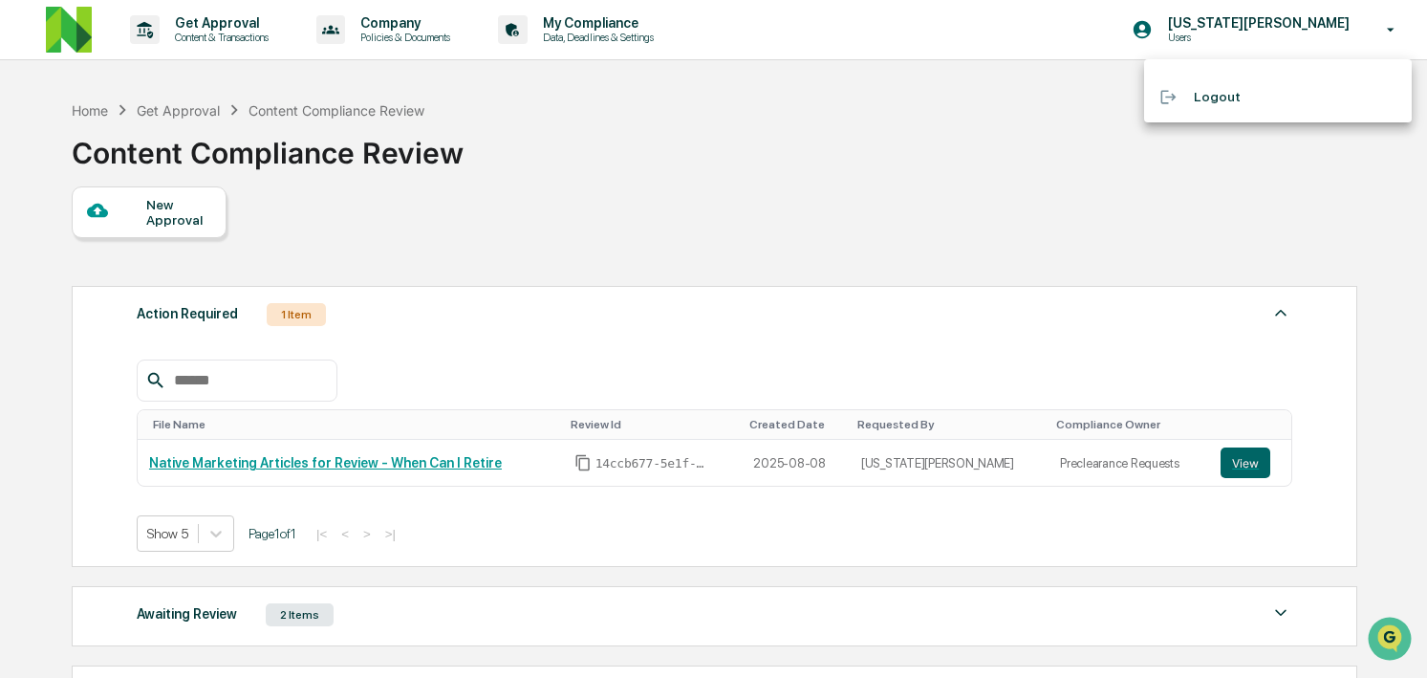
click at [1236, 89] on li "Logout" at bounding box center [1278, 96] width 268 height 35
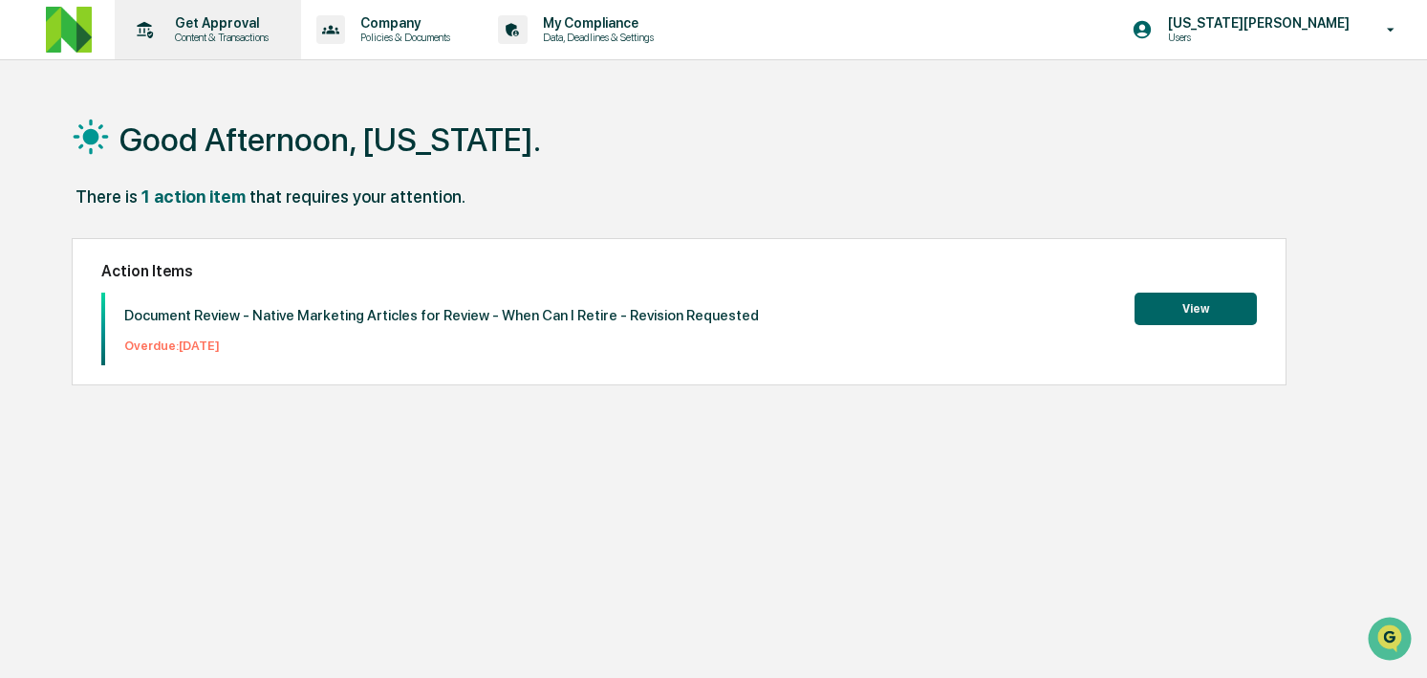
click at [258, 37] on p "Content & Transactions" at bounding box center [219, 37] width 119 height 13
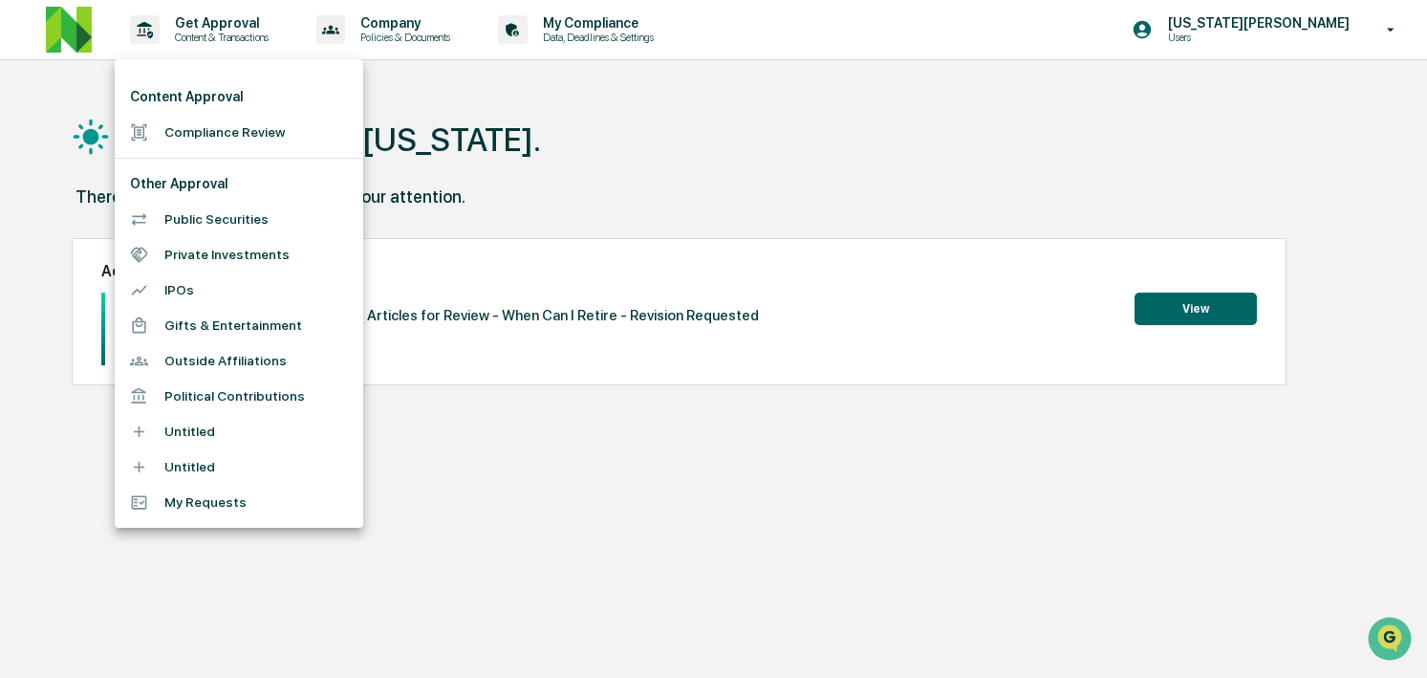
click at [1291, 46] on div at bounding box center [713, 339] width 1427 height 678
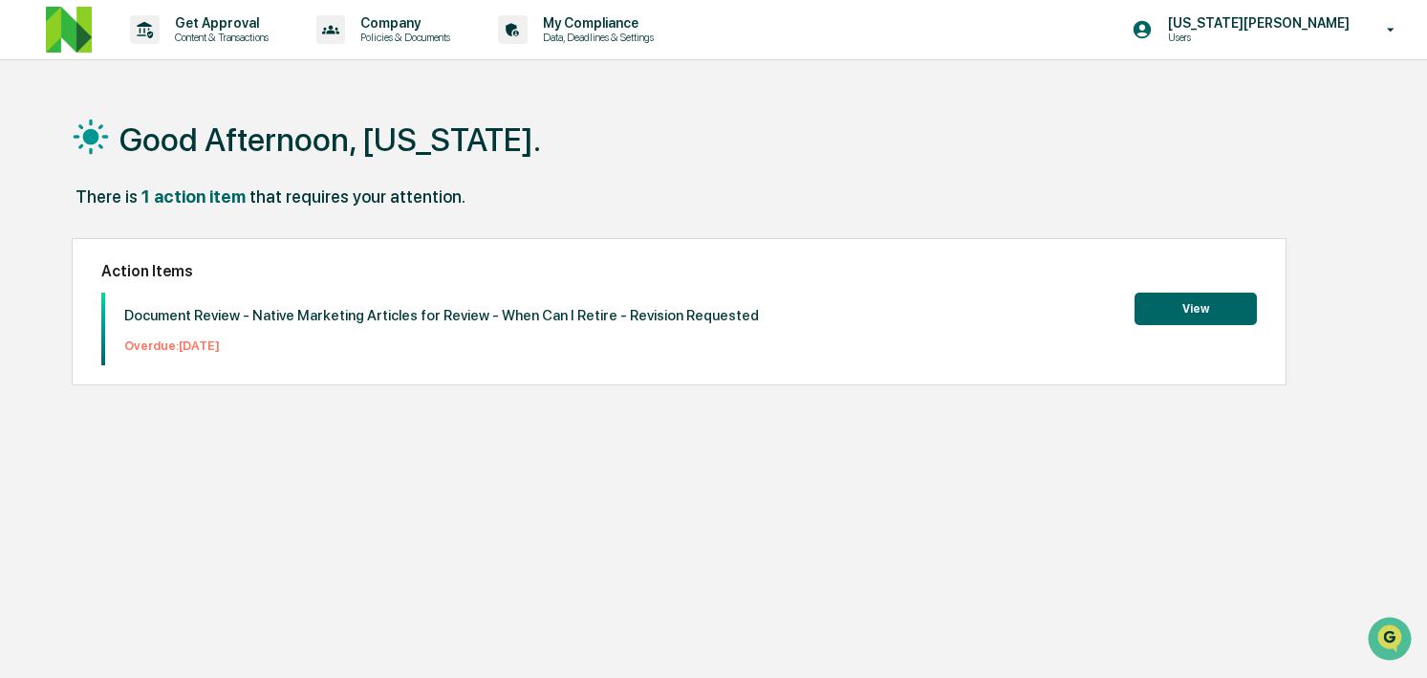
click at [1284, 41] on div "Content Approval Compliance Review Other Approval Public Securities Private Inv…" at bounding box center [713, 339] width 1427 height 678
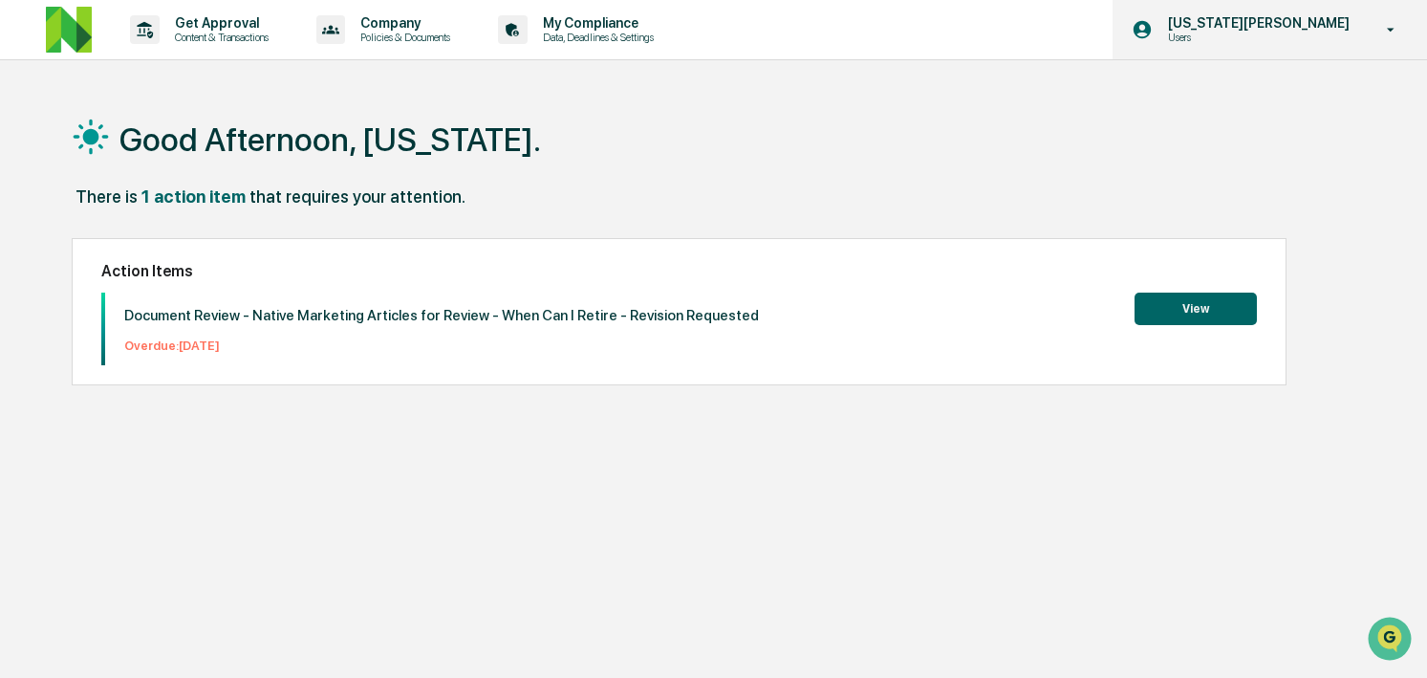
click at [1250, 35] on p "Users" at bounding box center [1246, 37] width 187 height 13
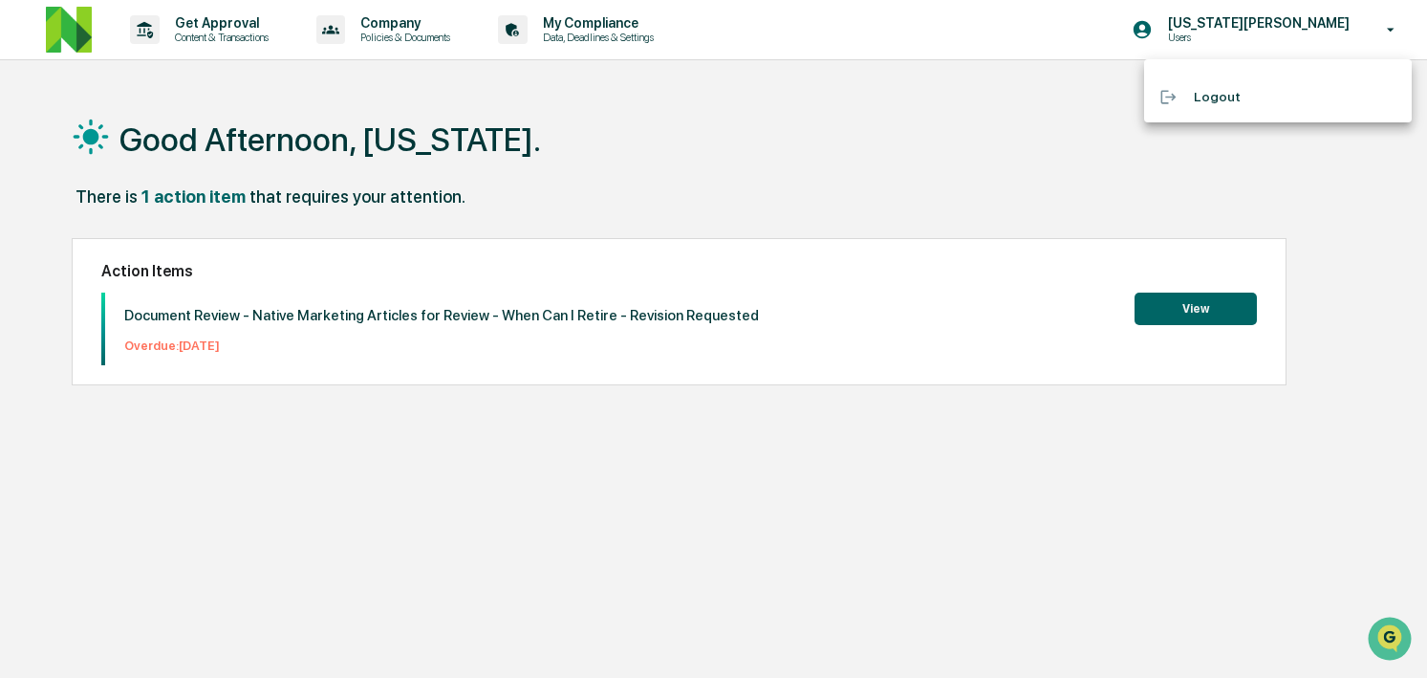
click at [217, 20] on div at bounding box center [713, 339] width 1427 height 678
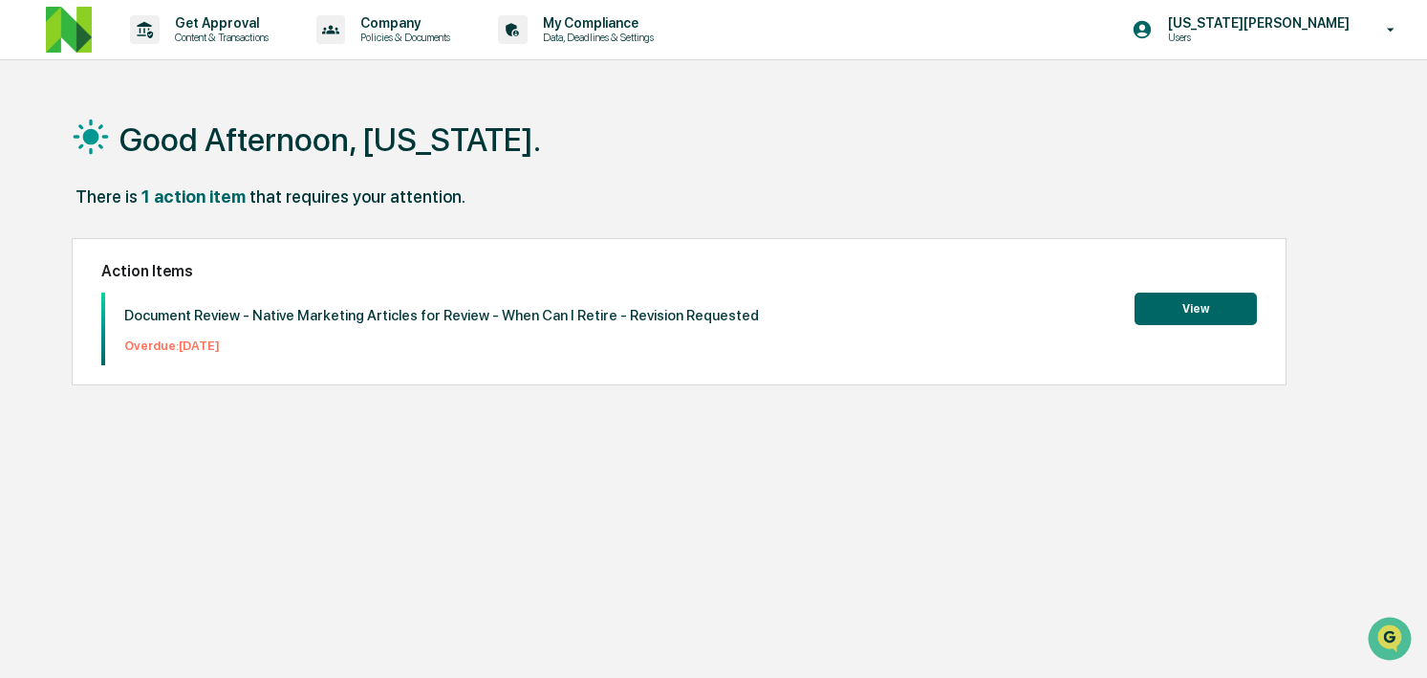
click at [202, 31] on body "Get Approval Content & Transactions Company Policies & Documents My Compliance …" at bounding box center [713, 384] width 1427 height 769
